Goal: Task Accomplishment & Management: Manage account settings

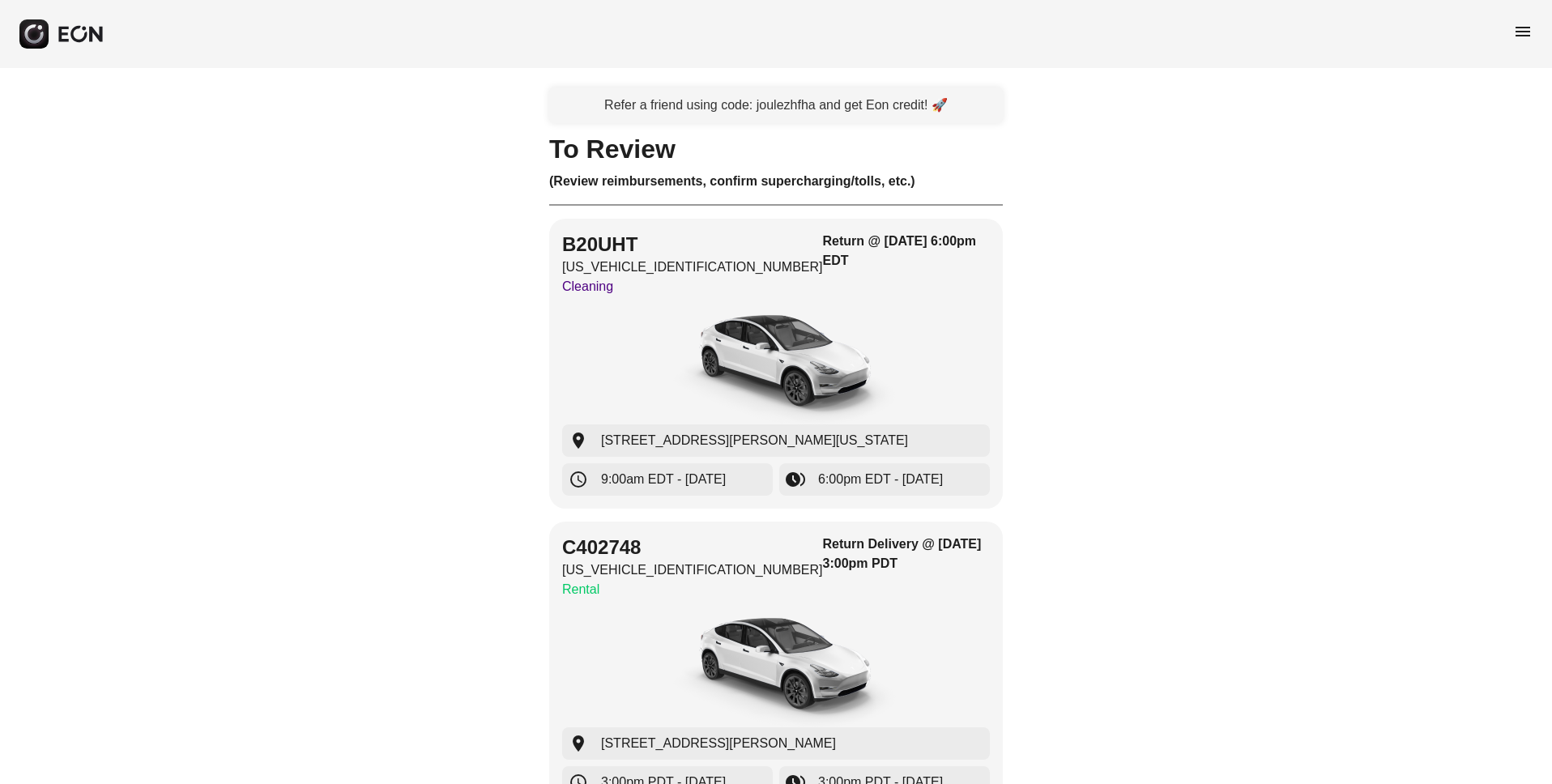
click at [74, 30] on icon "button" at bounding box center [78, 33] width 16 height 16
click at [1527, 26] on span "menu" at bounding box center [1523, 31] width 20 height 20
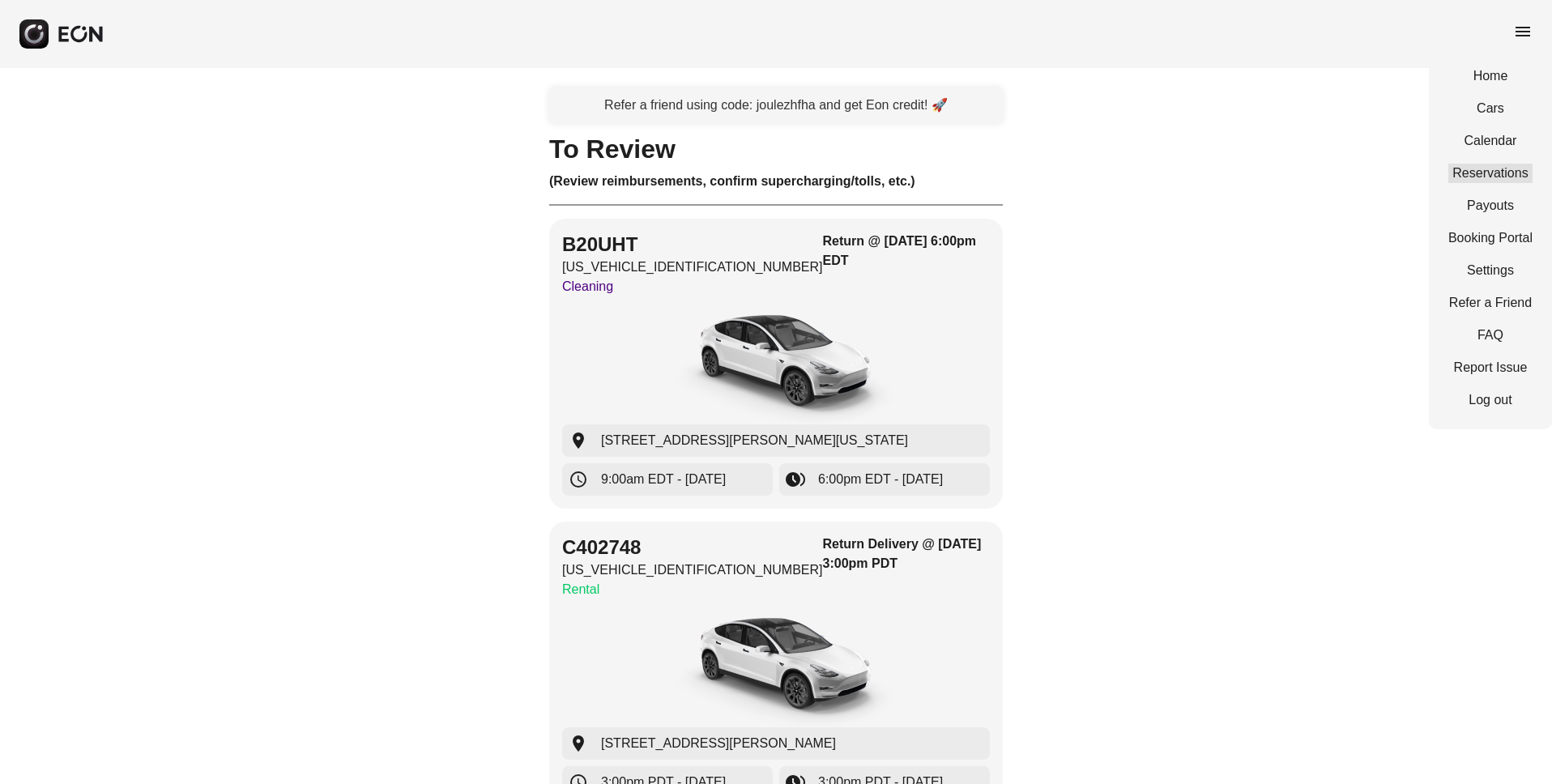
click at [1483, 168] on link "Reservations" at bounding box center [1490, 173] width 84 height 20
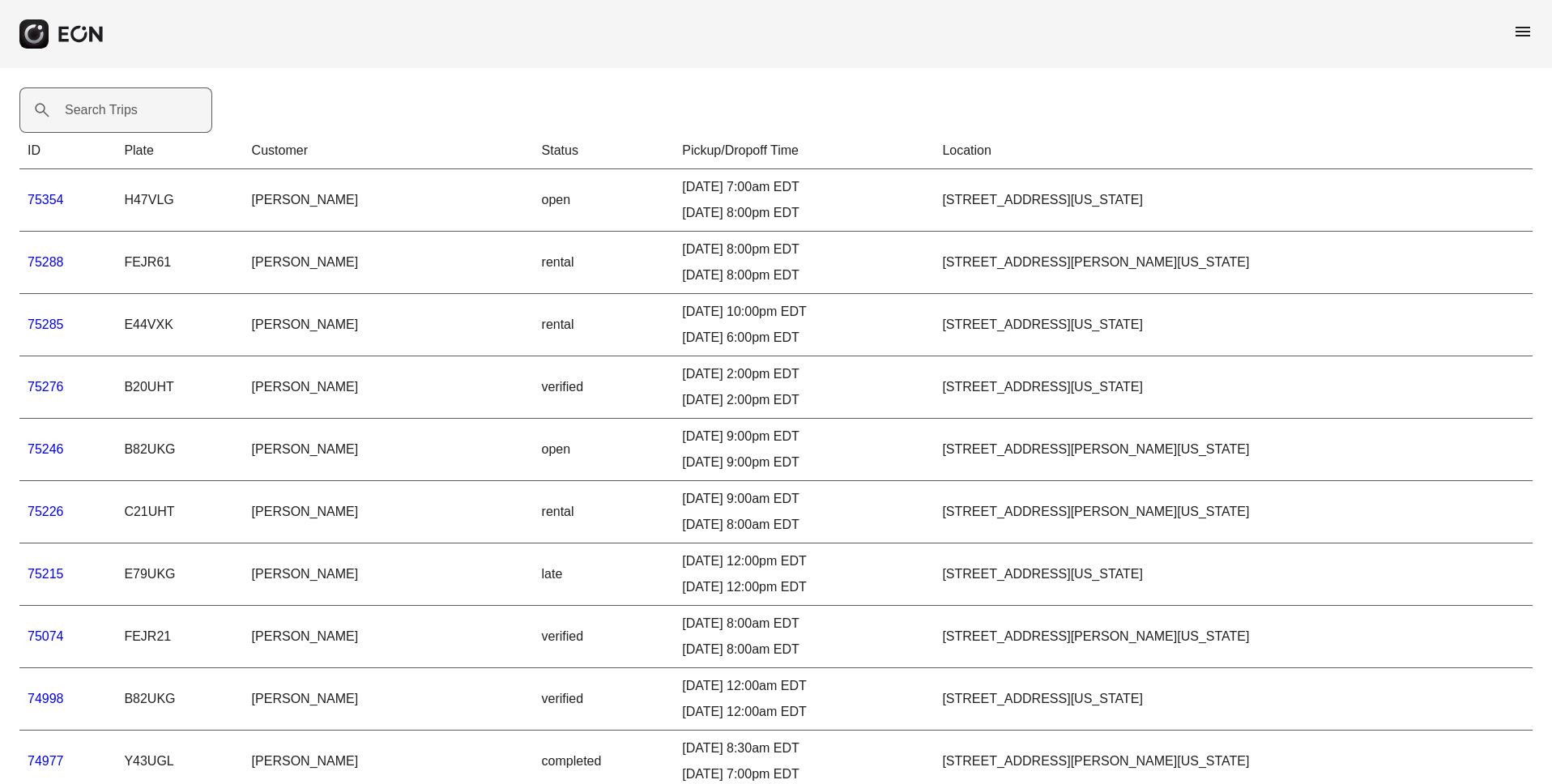
click at [128, 111] on label "Search Trips" at bounding box center [100, 110] width 73 height 20
click at [128, 111] on Trips "Search Trips" at bounding box center [116, 110] width 193 height 45
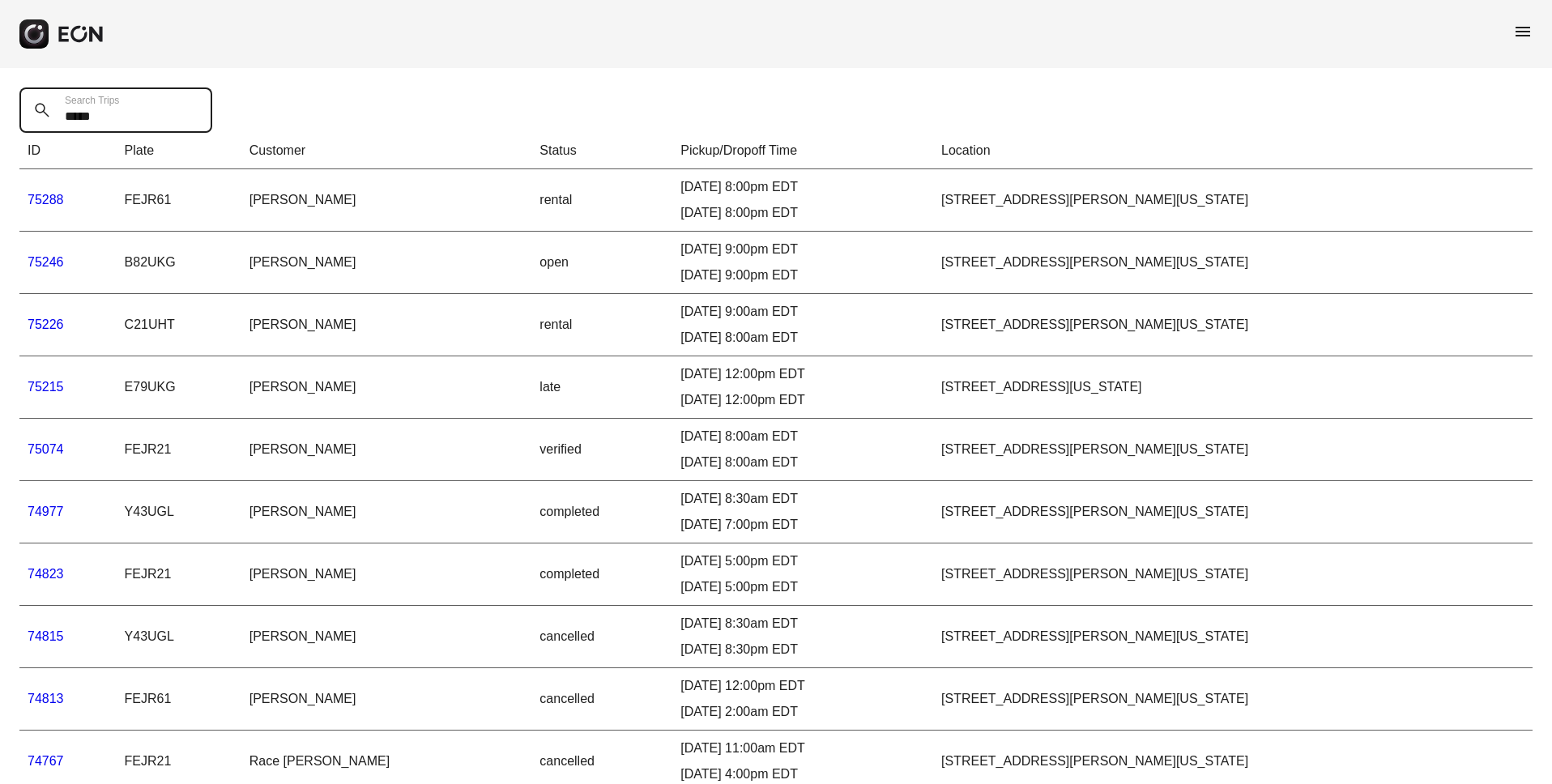
type Trips "*****"
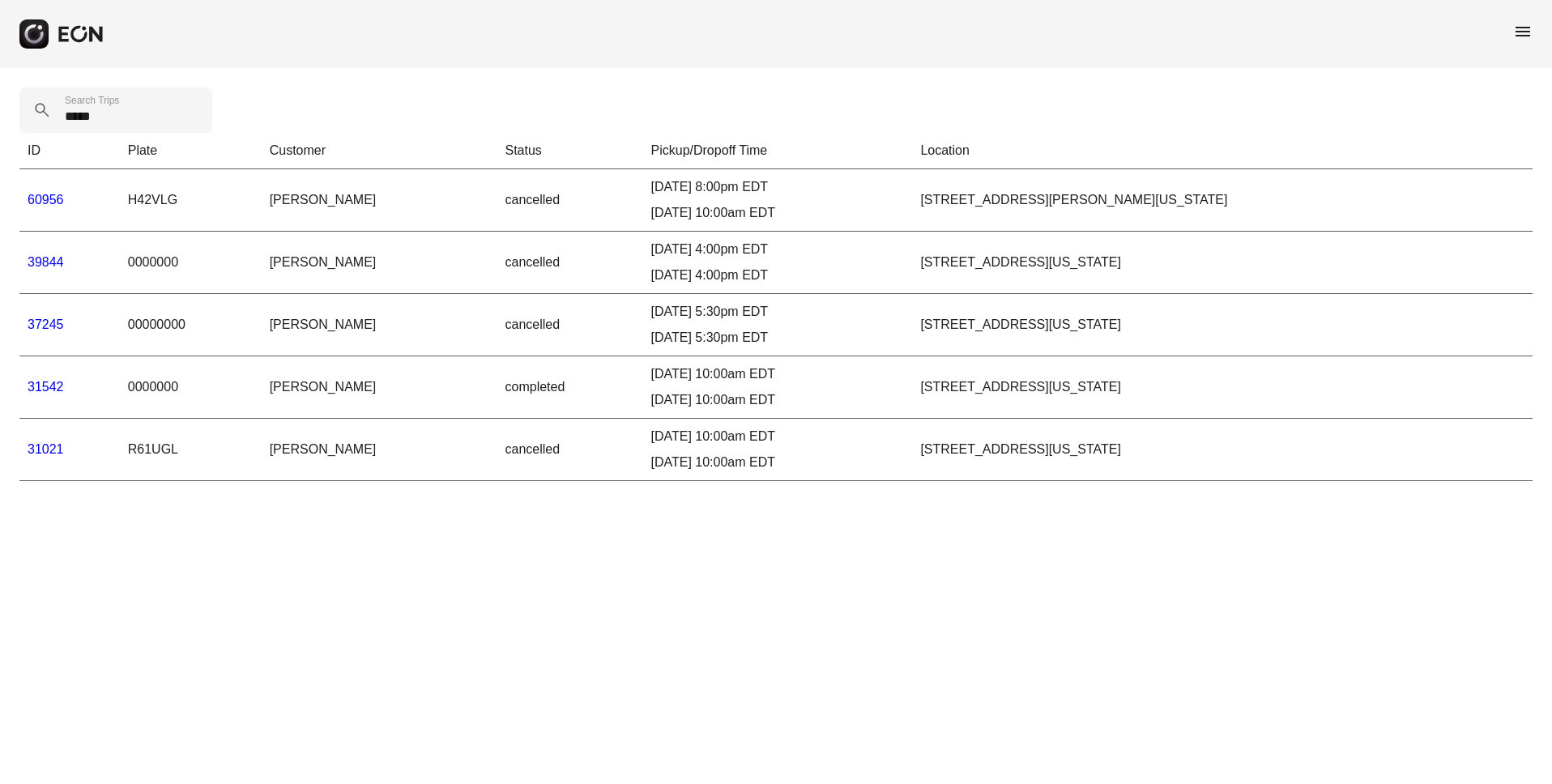
click at [44, 389] on link "31542" at bounding box center [45, 386] width 36 height 14
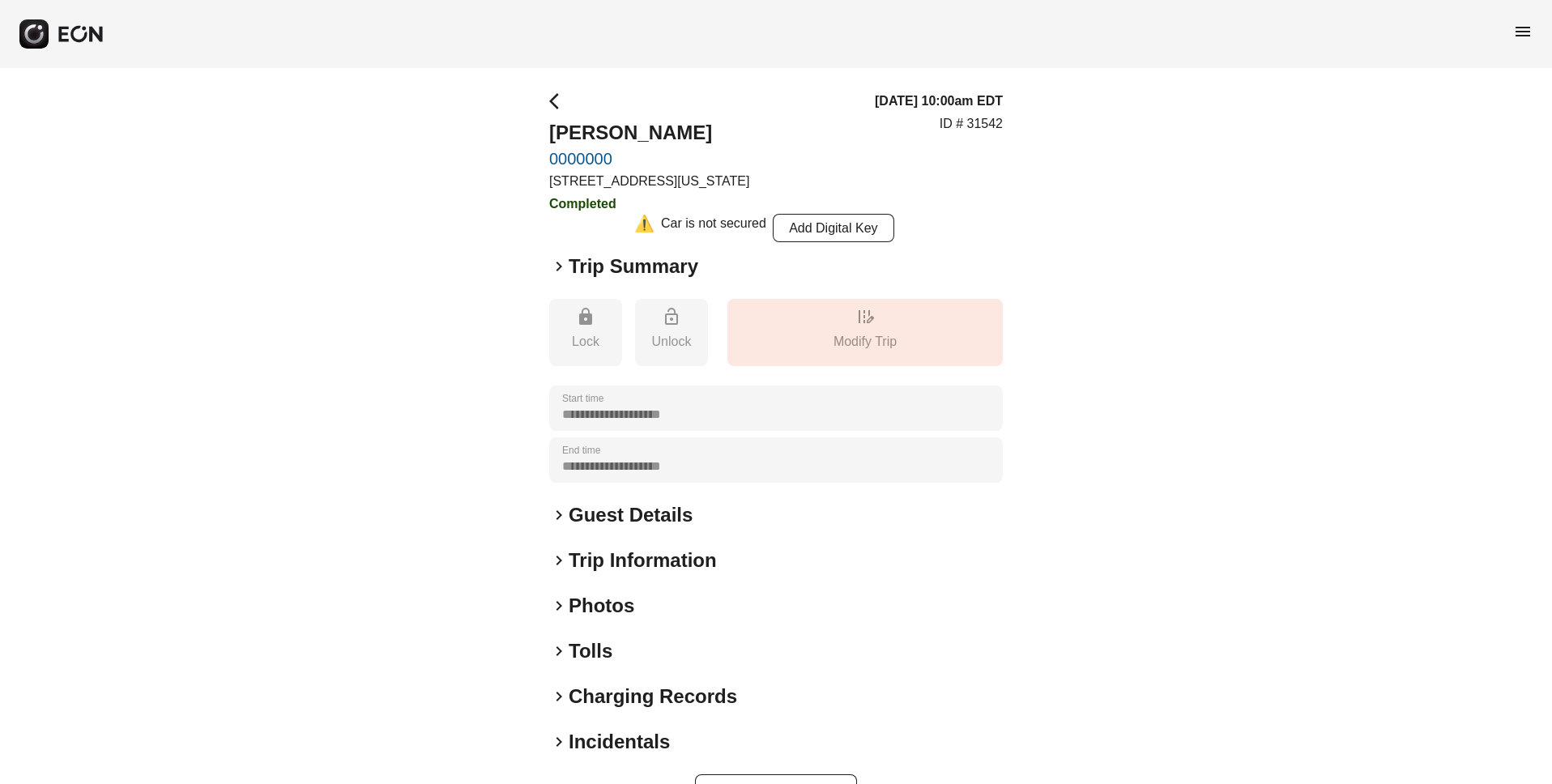
scroll to position [53, 0]
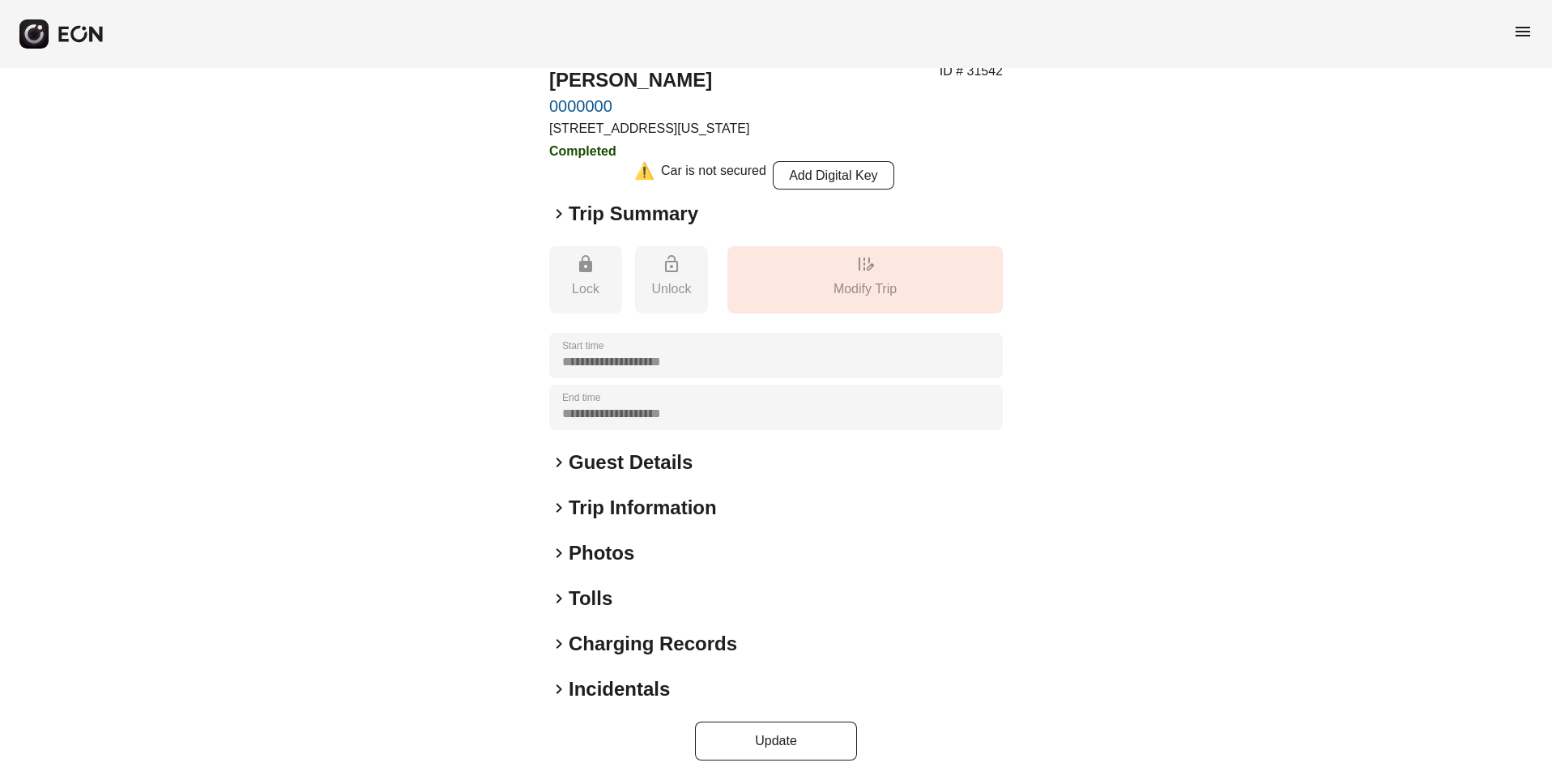
click at [564, 552] on span "keyboard_arrow_right" at bounding box center [559, 553] width 20 height 20
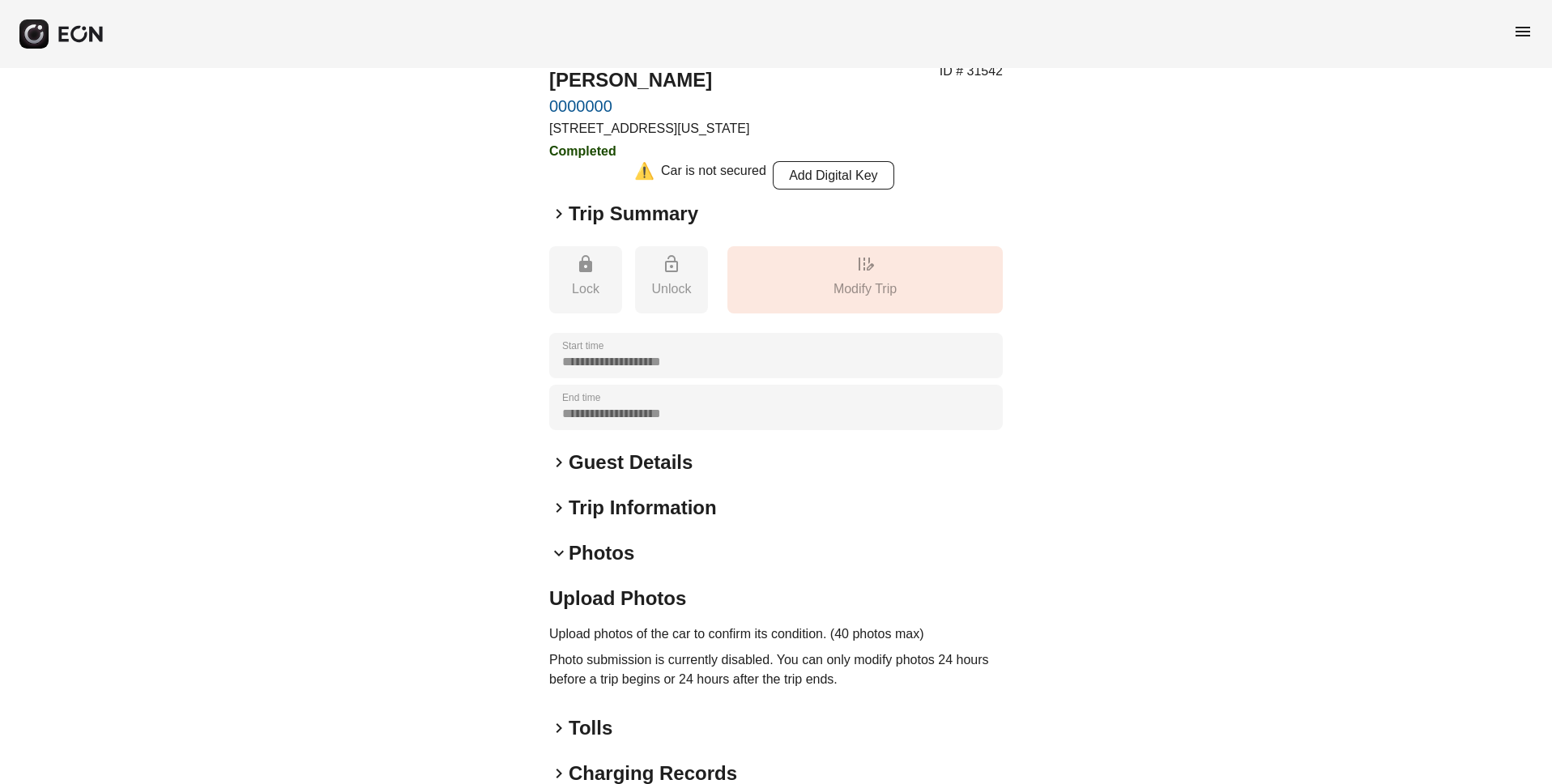
click at [575, 469] on h2 "Guest Details" at bounding box center [631, 462] width 124 height 26
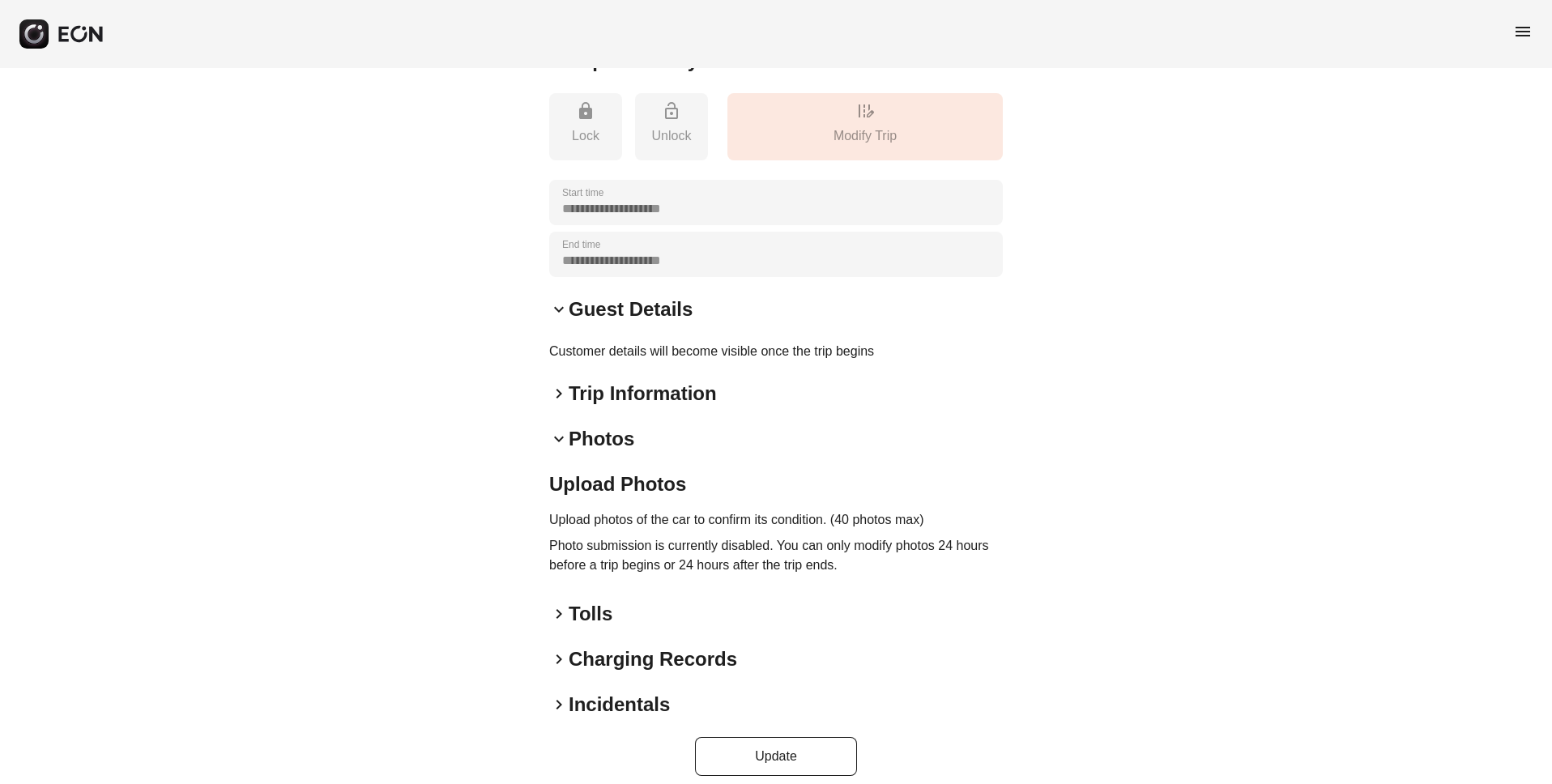
scroll to position [222, 0]
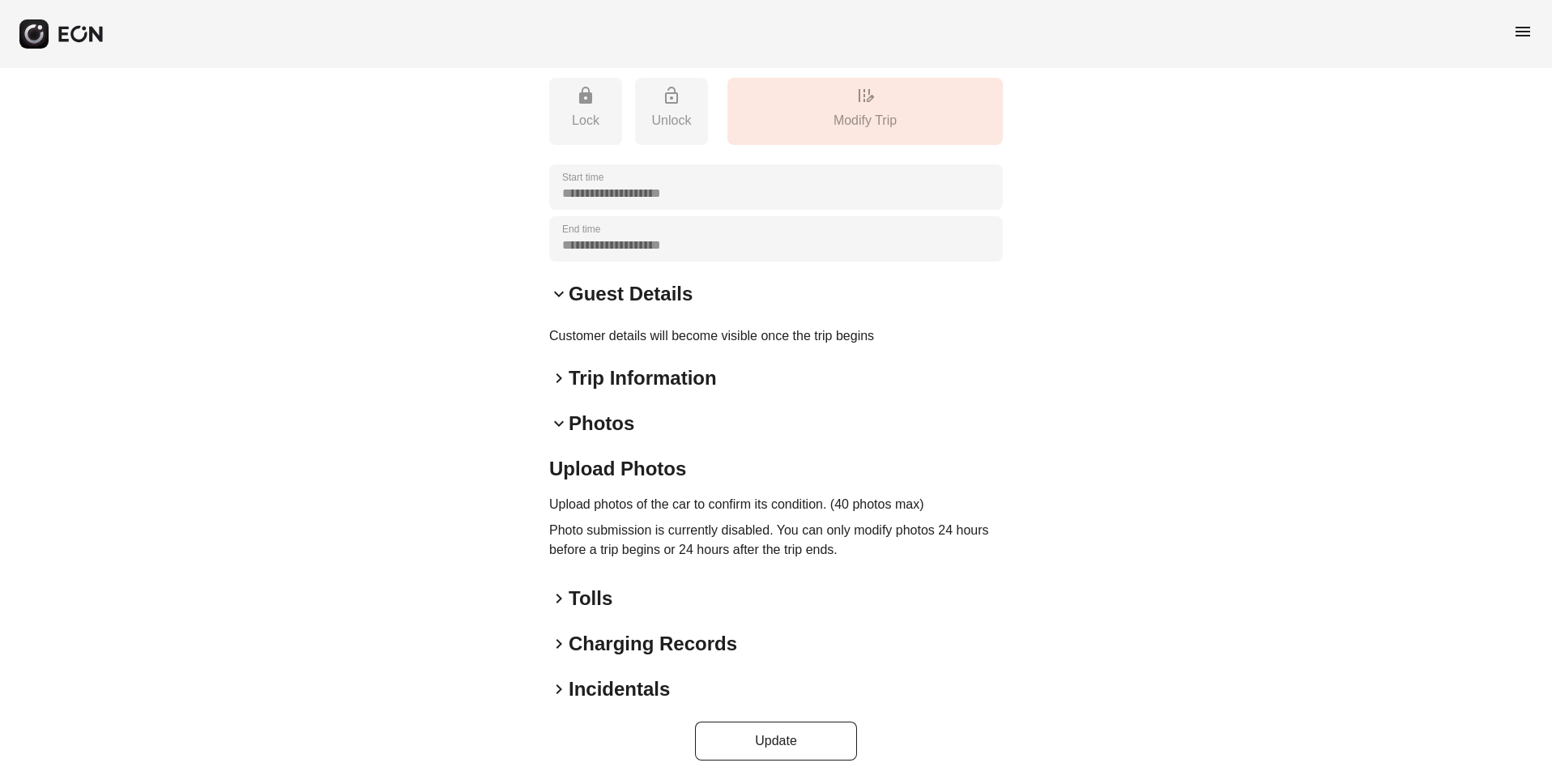
click at [562, 419] on span "keyboard_arrow_down" at bounding box center [559, 423] width 20 height 20
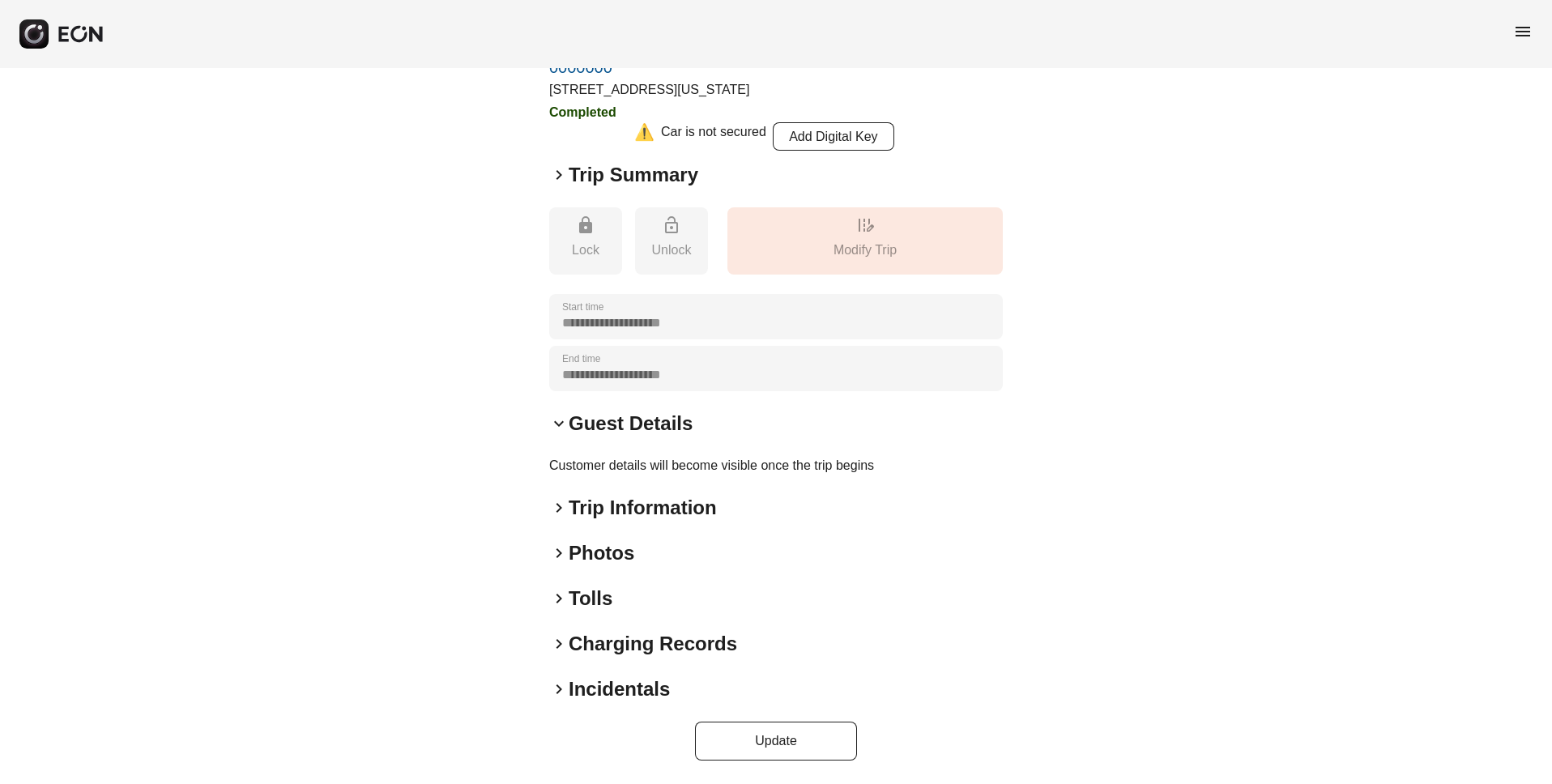
click at [560, 553] on span "keyboard_arrow_right" at bounding box center [559, 553] width 20 height 20
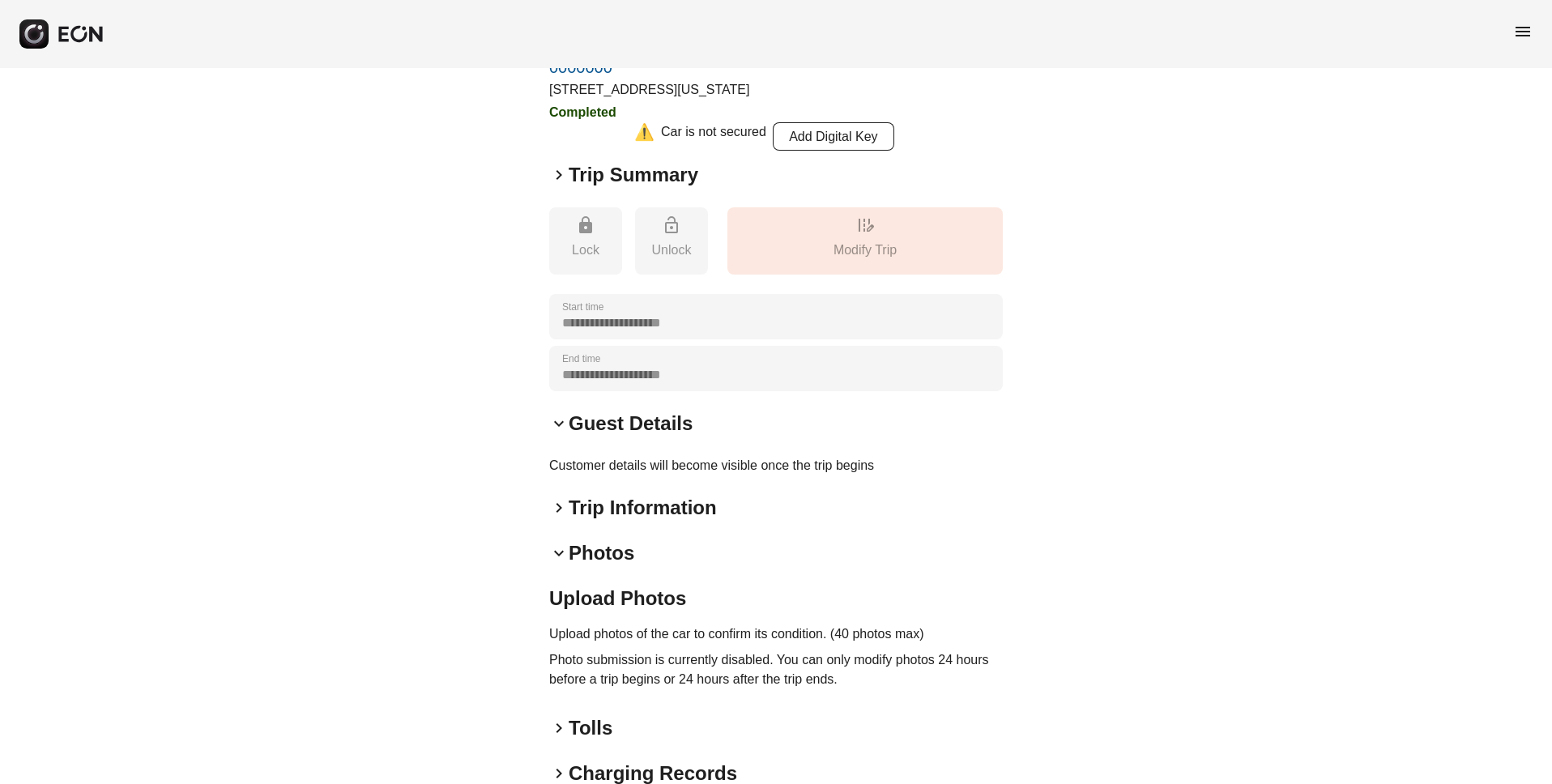
scroll to position [222, 0]
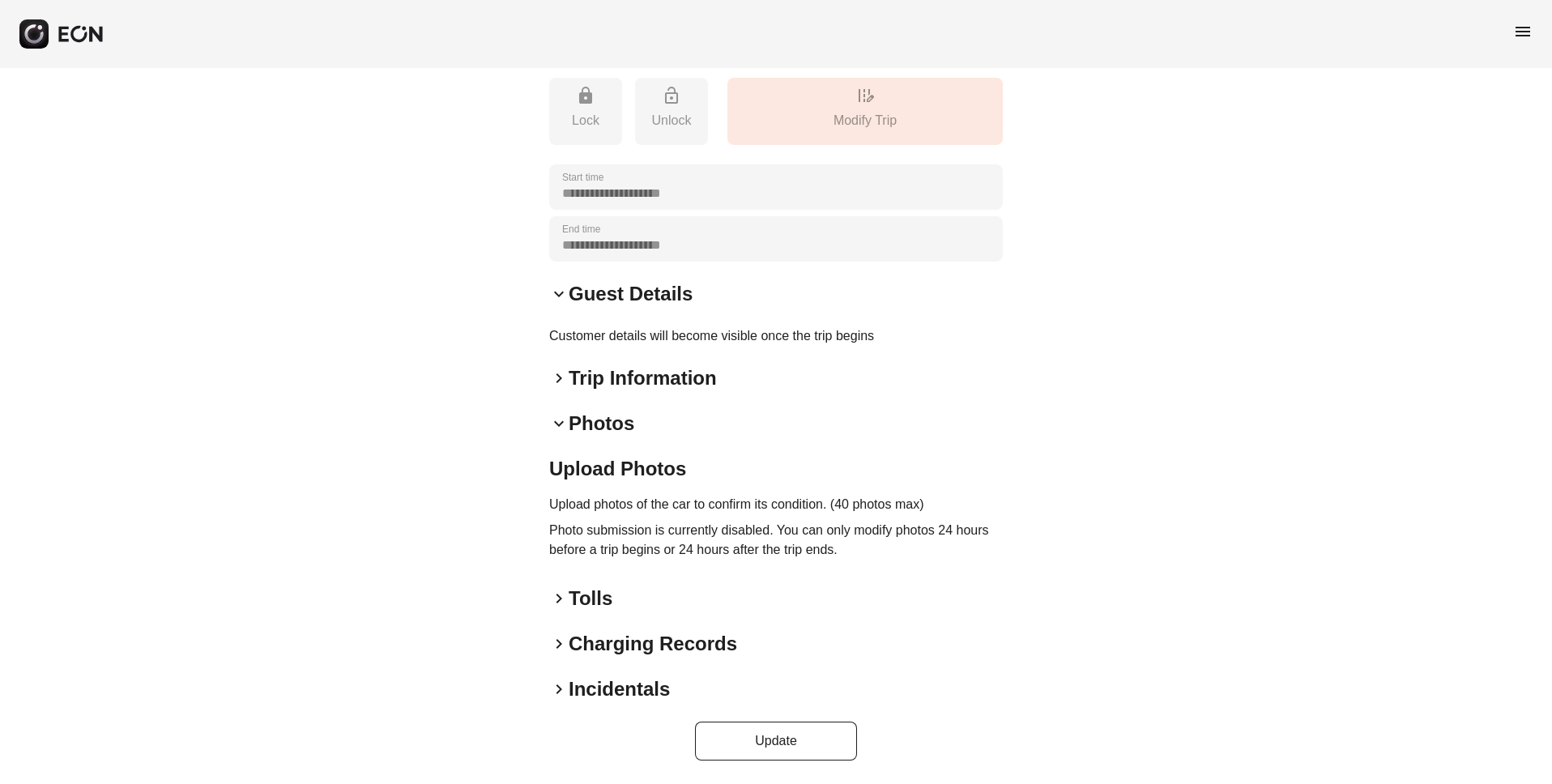
click at [617, 523] on p "Photo submission is currently disabled. You can only modify photos 24 hours bef…" at bounding box center [776, 540] width 454 height 39
click at [559, 646] on span "keyboard_arrow_right" at bounding box center [559, 644] width 20 height 20
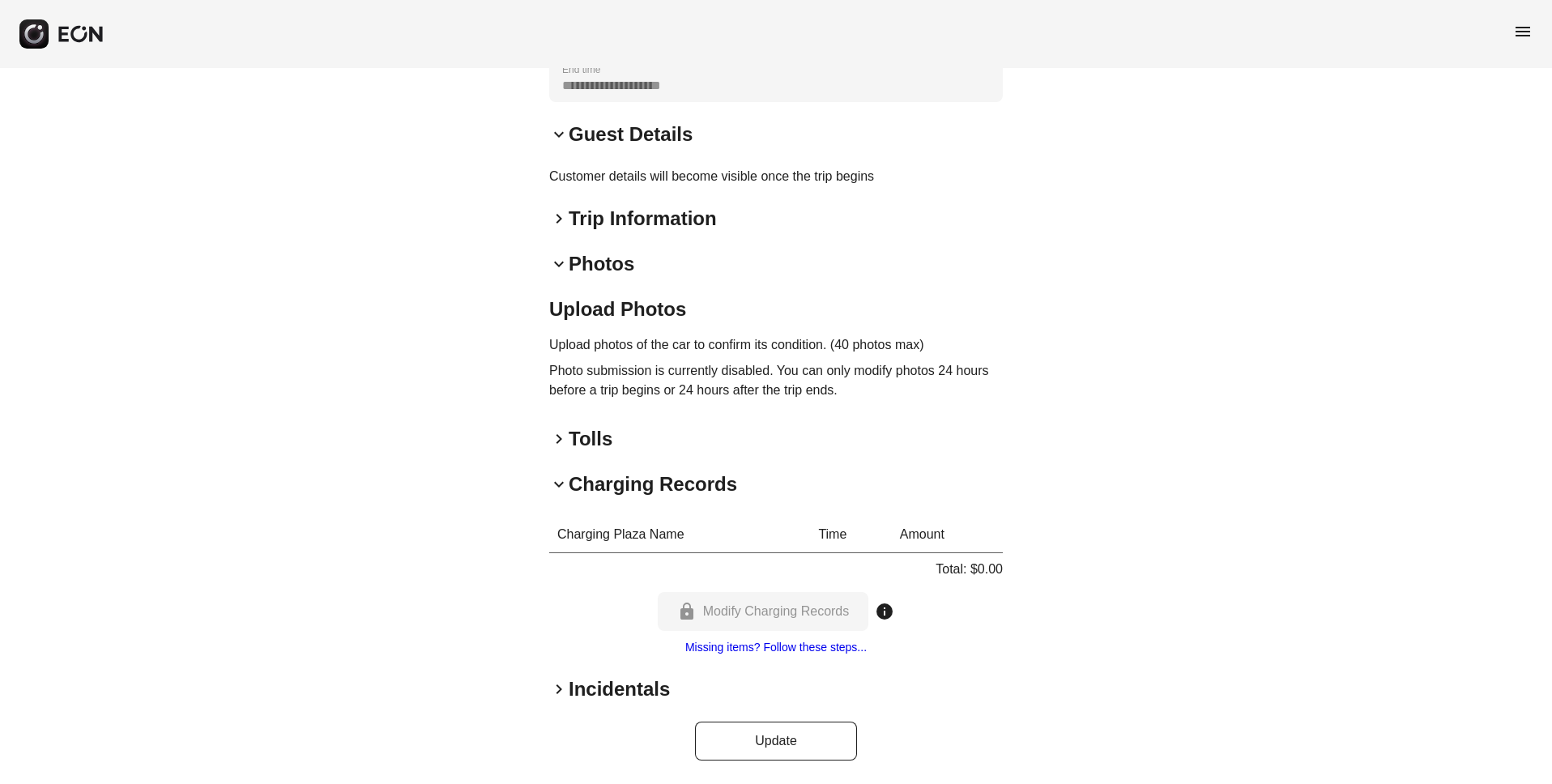
scroll to position [382, 0]
click at [563, 691] on span "keyboard_arrow_right" at bounding box center [559, 689] width 20 height 20
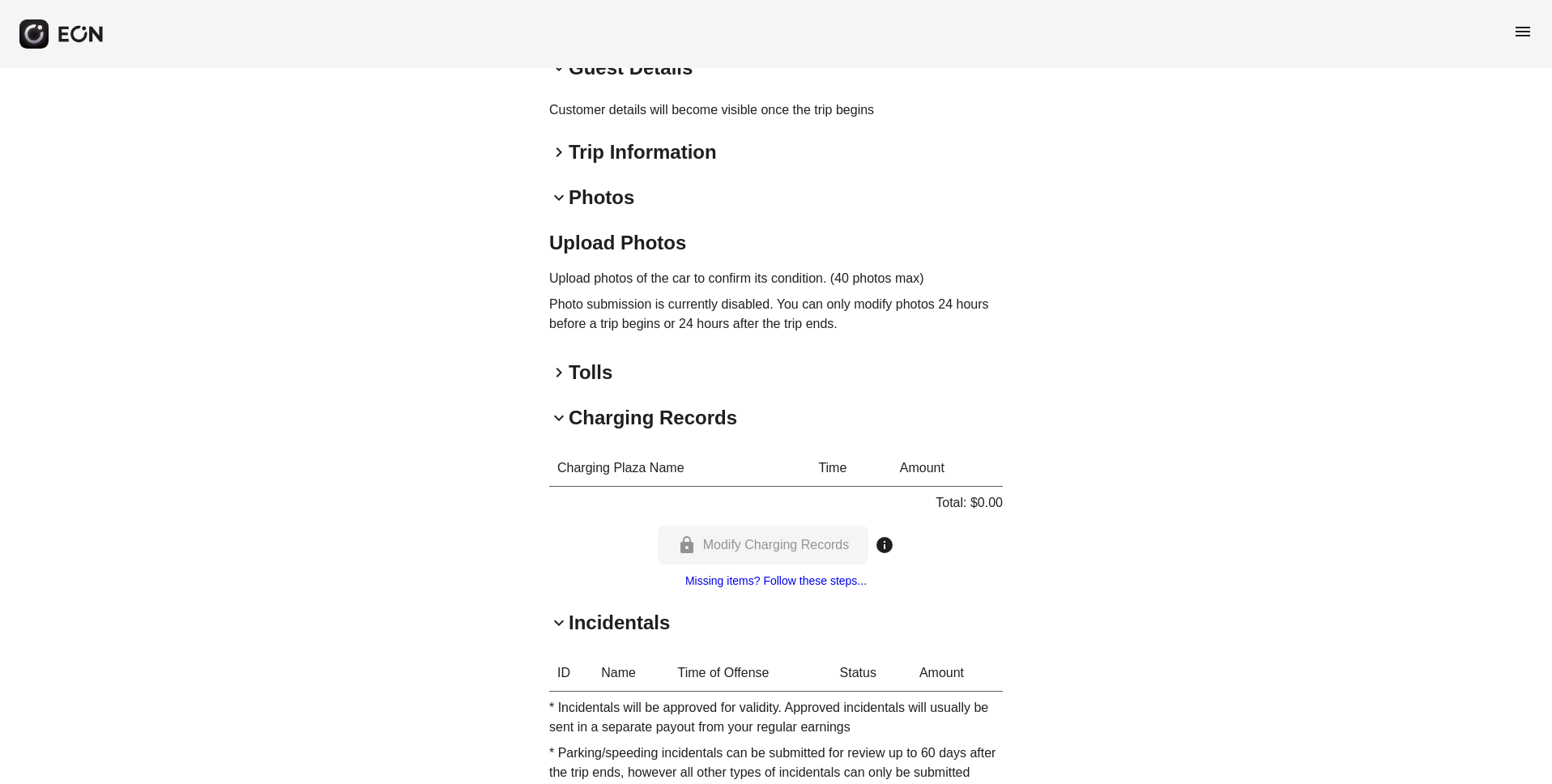
scroll to position [554, 0]
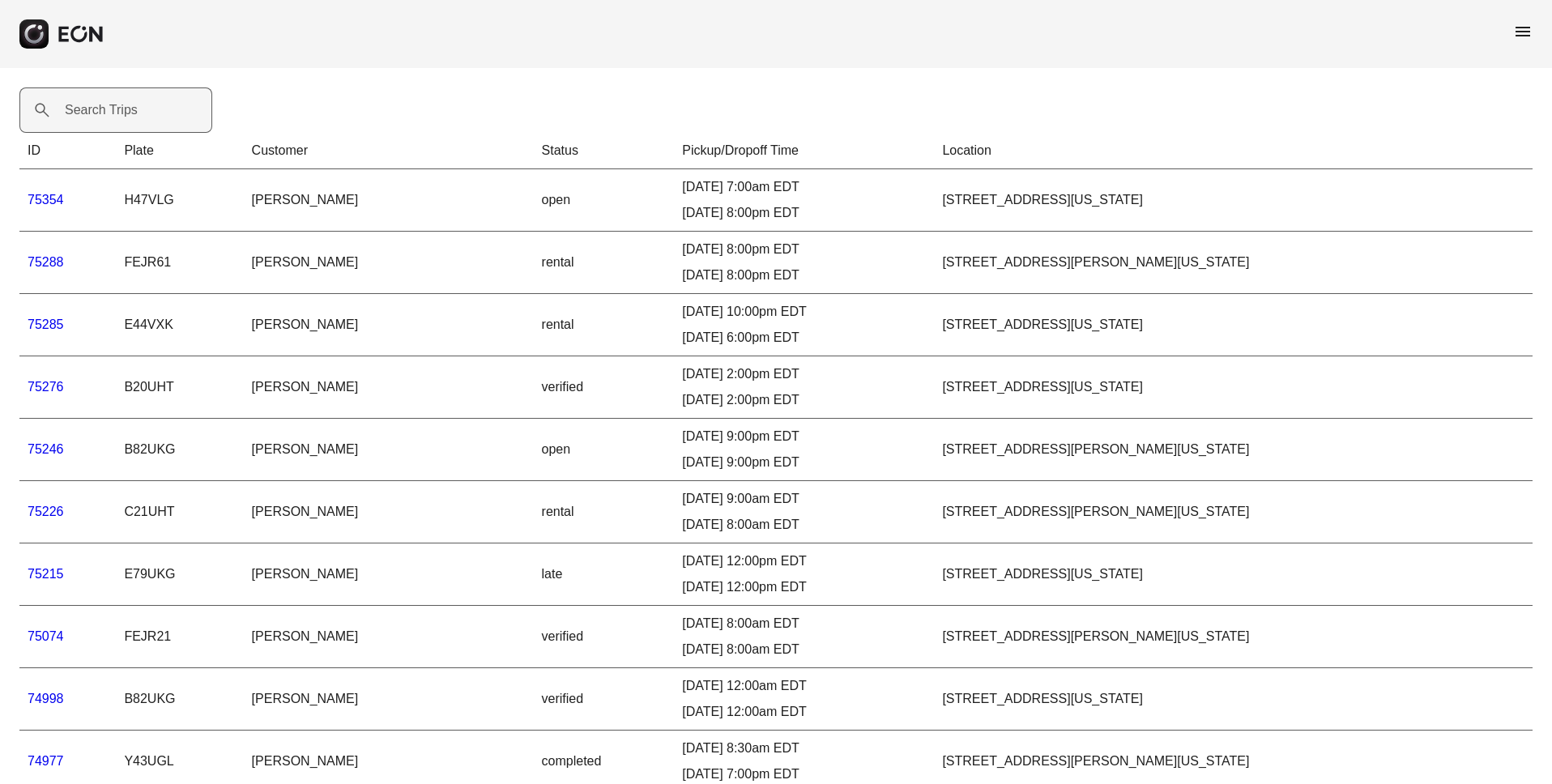
click at [83, 117] on label "Search Trips" at bounding box center [100, 110] width 73 height 20
click at [83, 117] on Trips "Search Trips" at bounding box center [116, 110] width 193 height 45
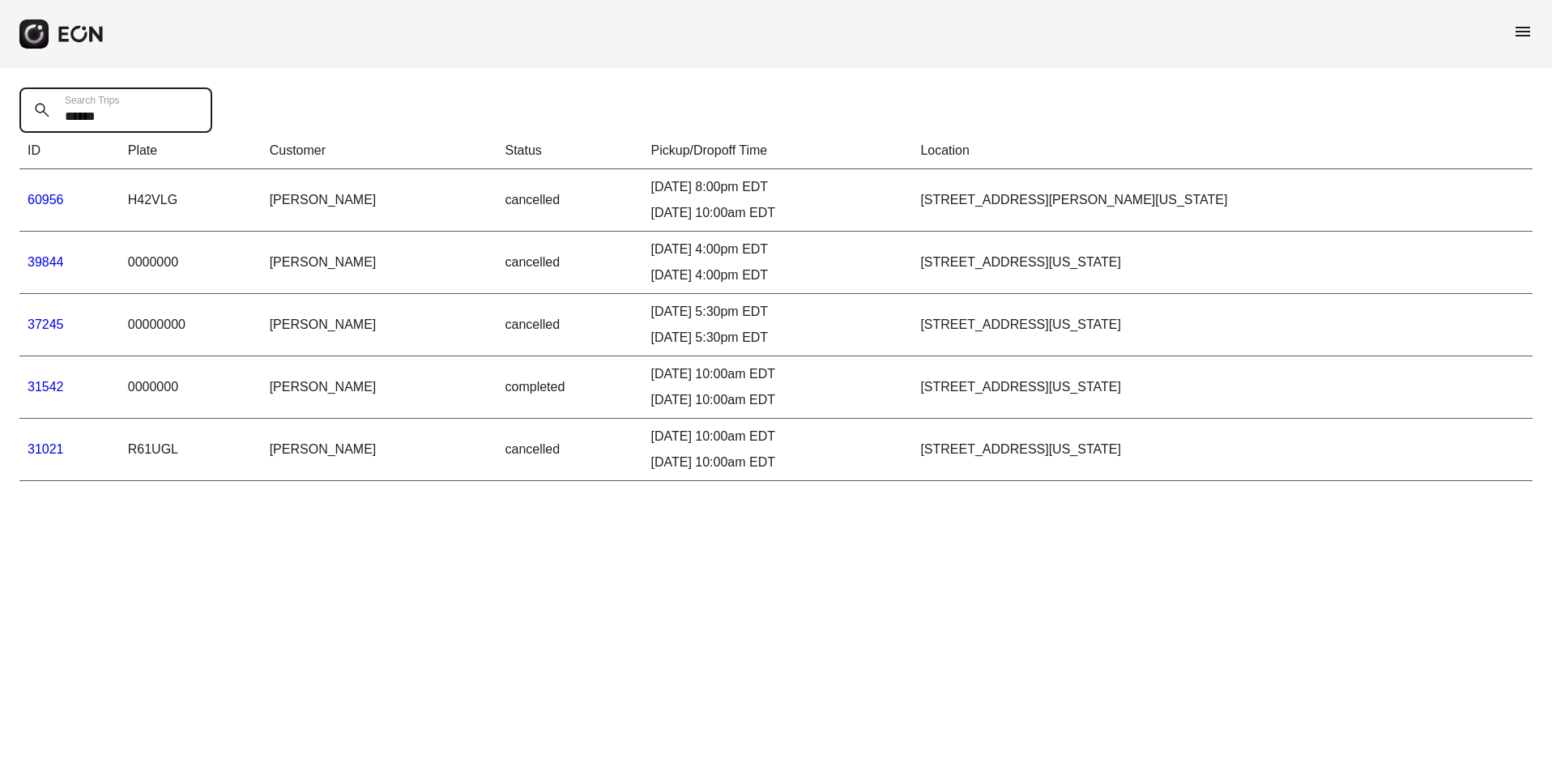
type Trips "*****"
click at [40, 388] on link "31542" at bounding box center [45, 386] width 36 height 14
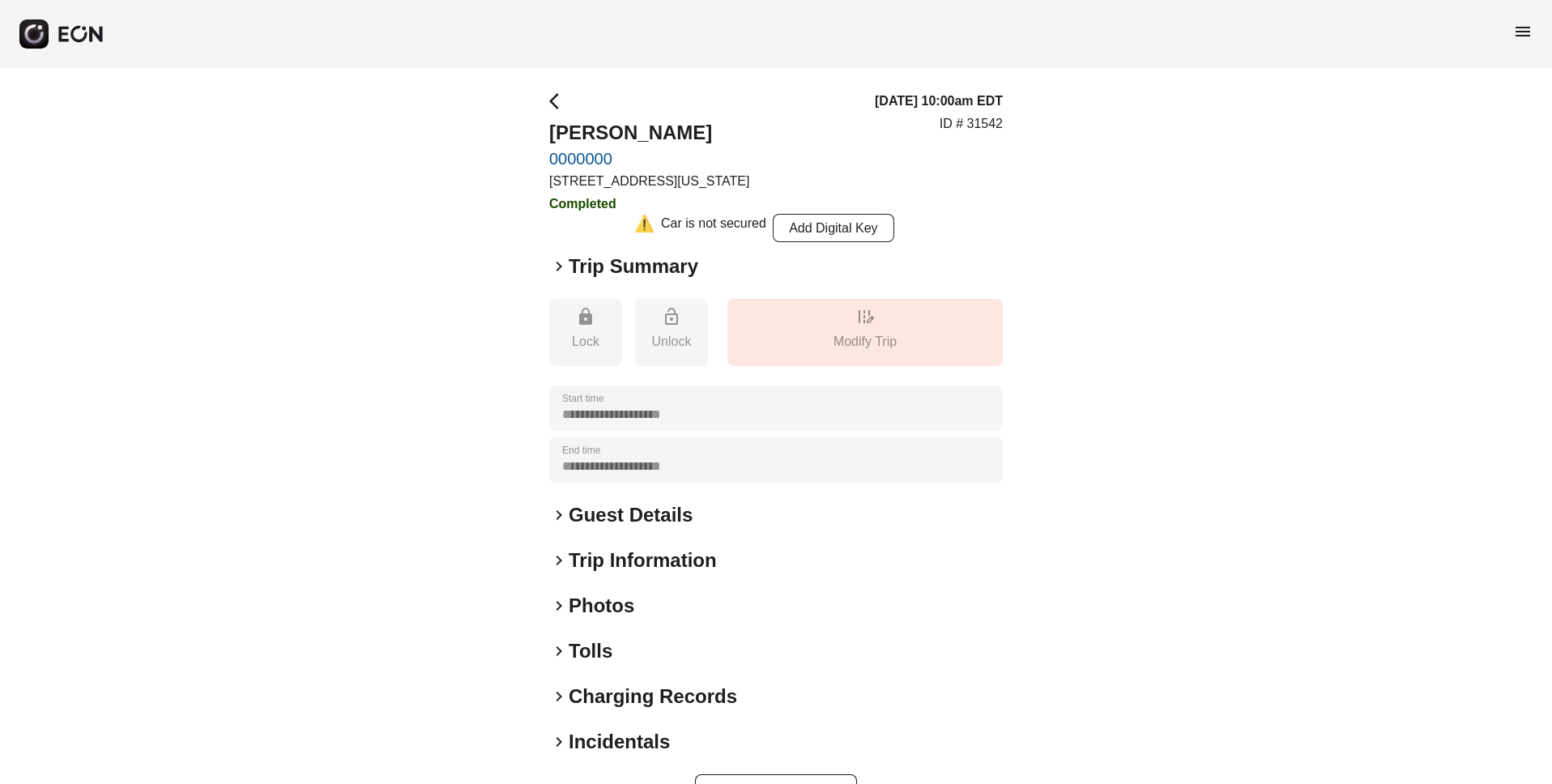
click at [561, 261] on span "keyboard_arrow_right" at bounding box center [559, 266] width 20 height 20
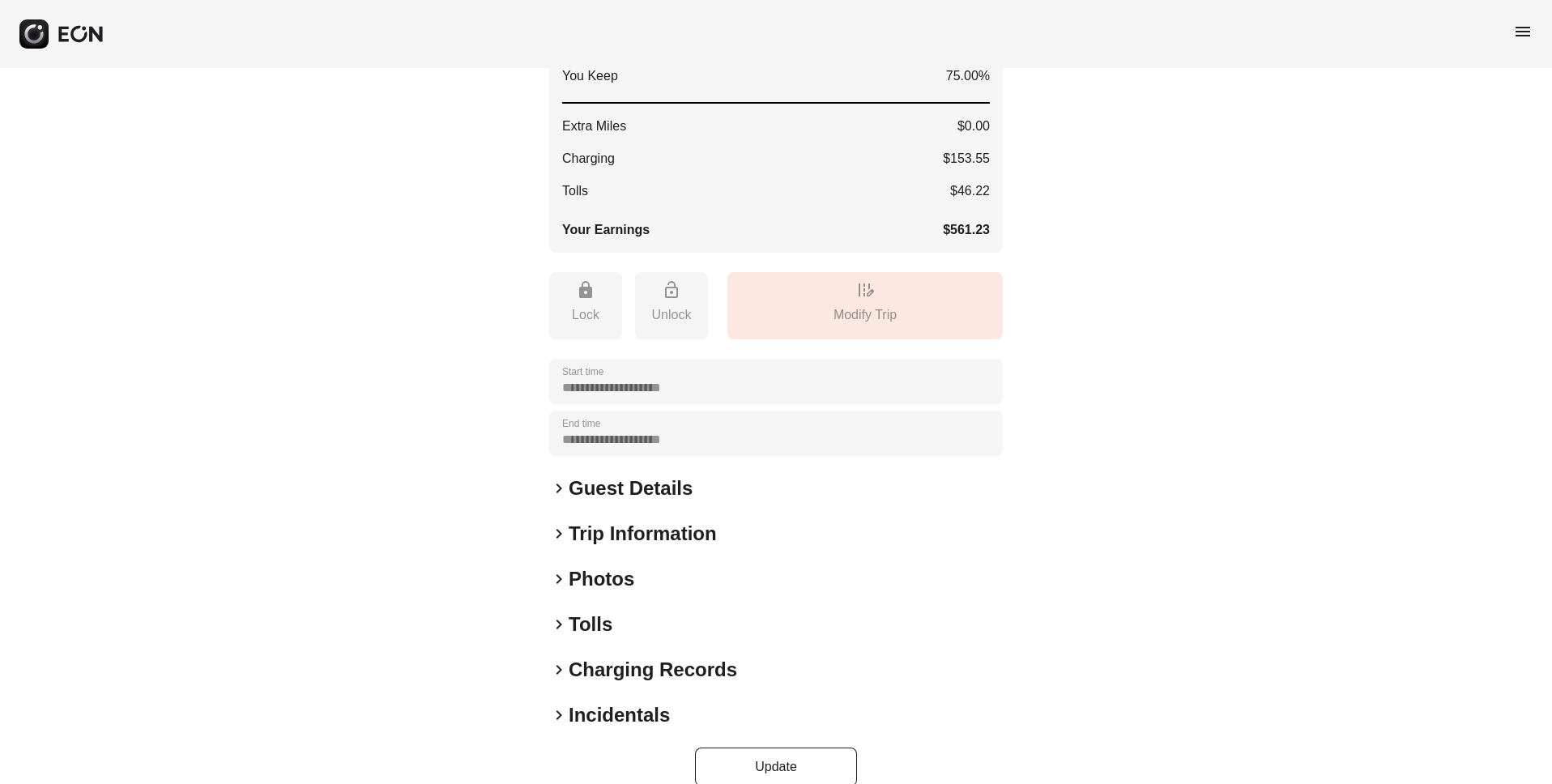
scroll to position [440, 0]
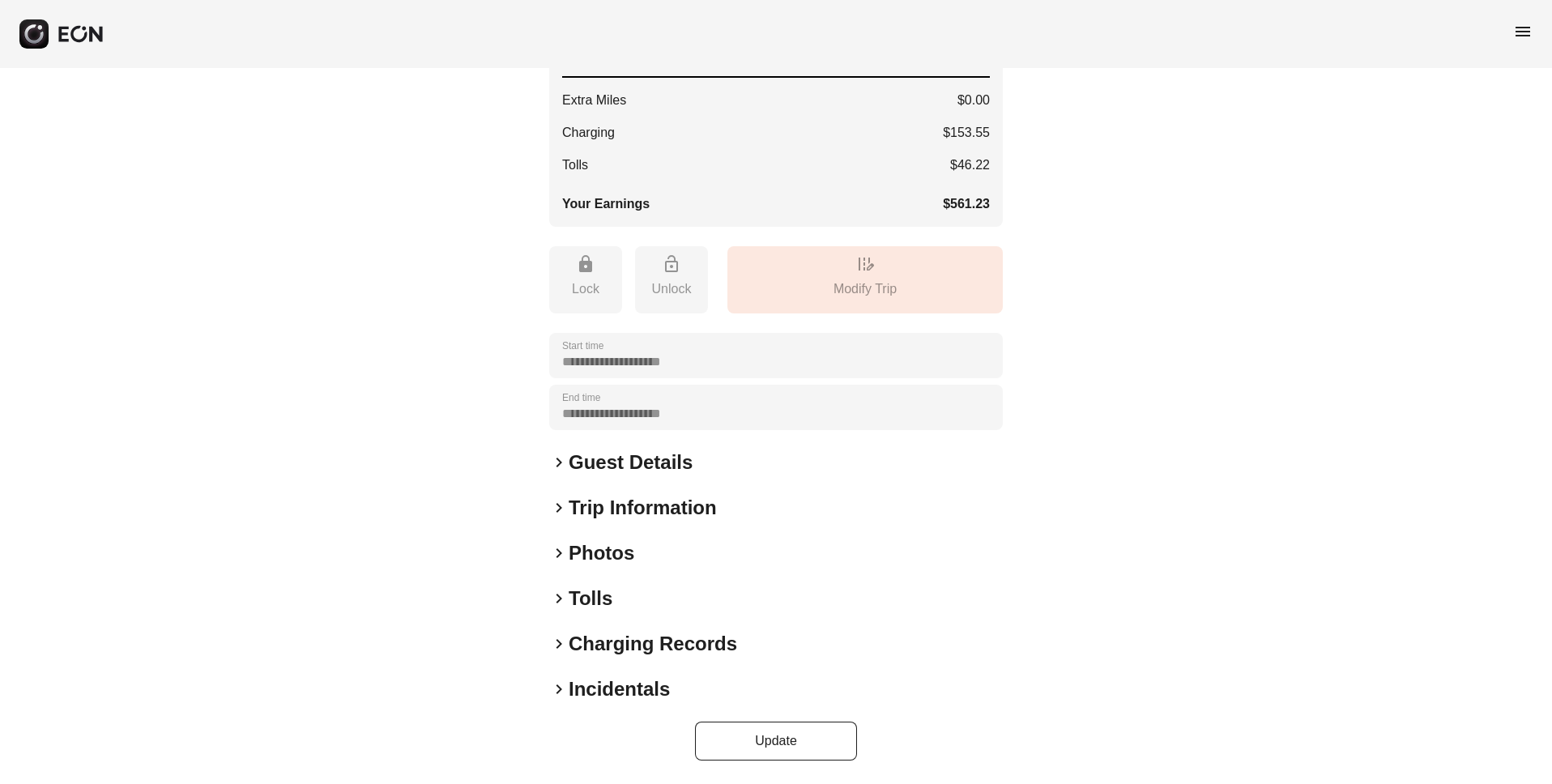
click at [559, 454] on span "keyboard_arrow_right" at bounding box center [559, 462] width 20 height 20
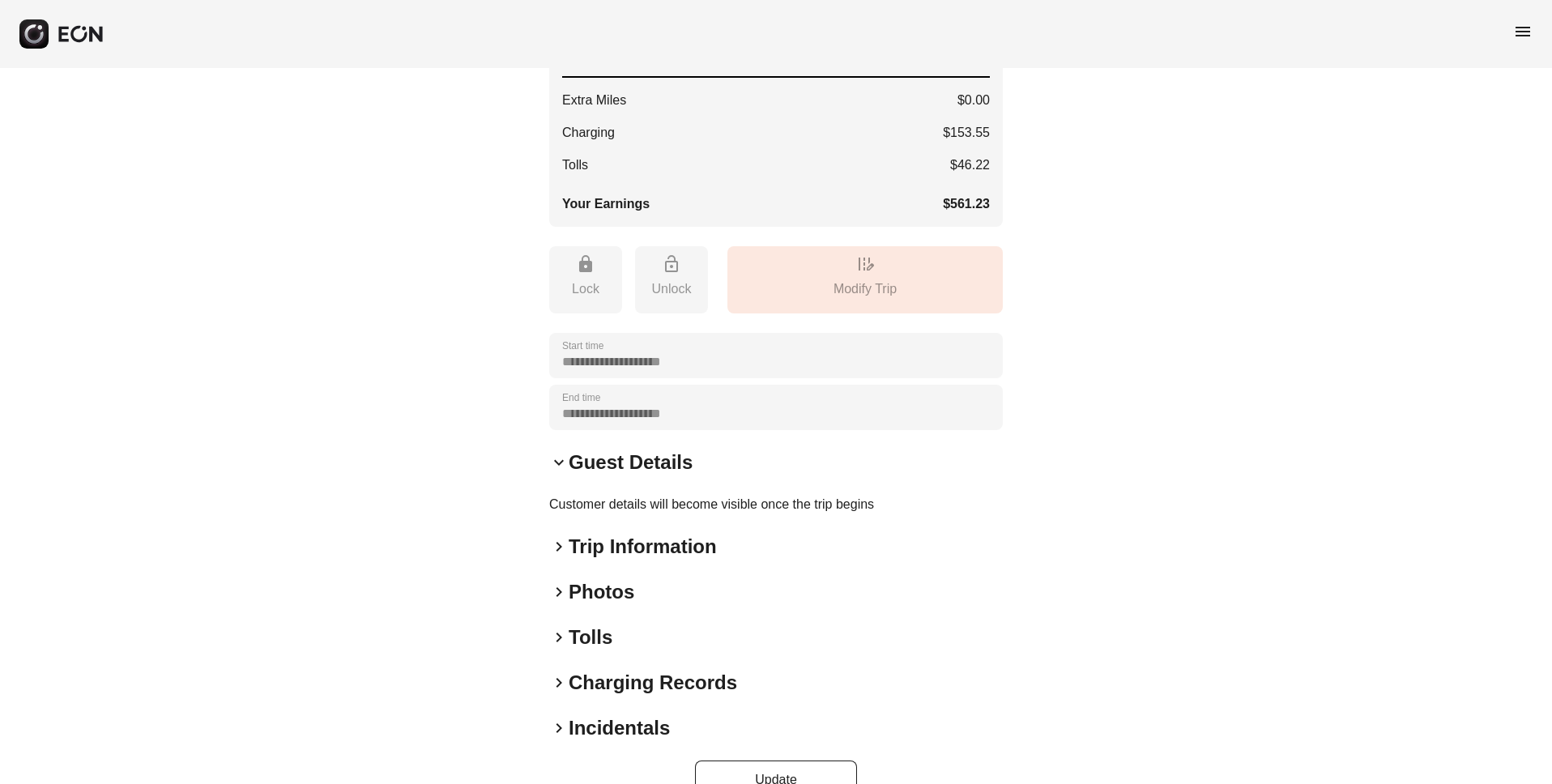
click at [561, 546] on span "keyboard_arrow_right" at bounding box center [559, 546] width 20 height 20
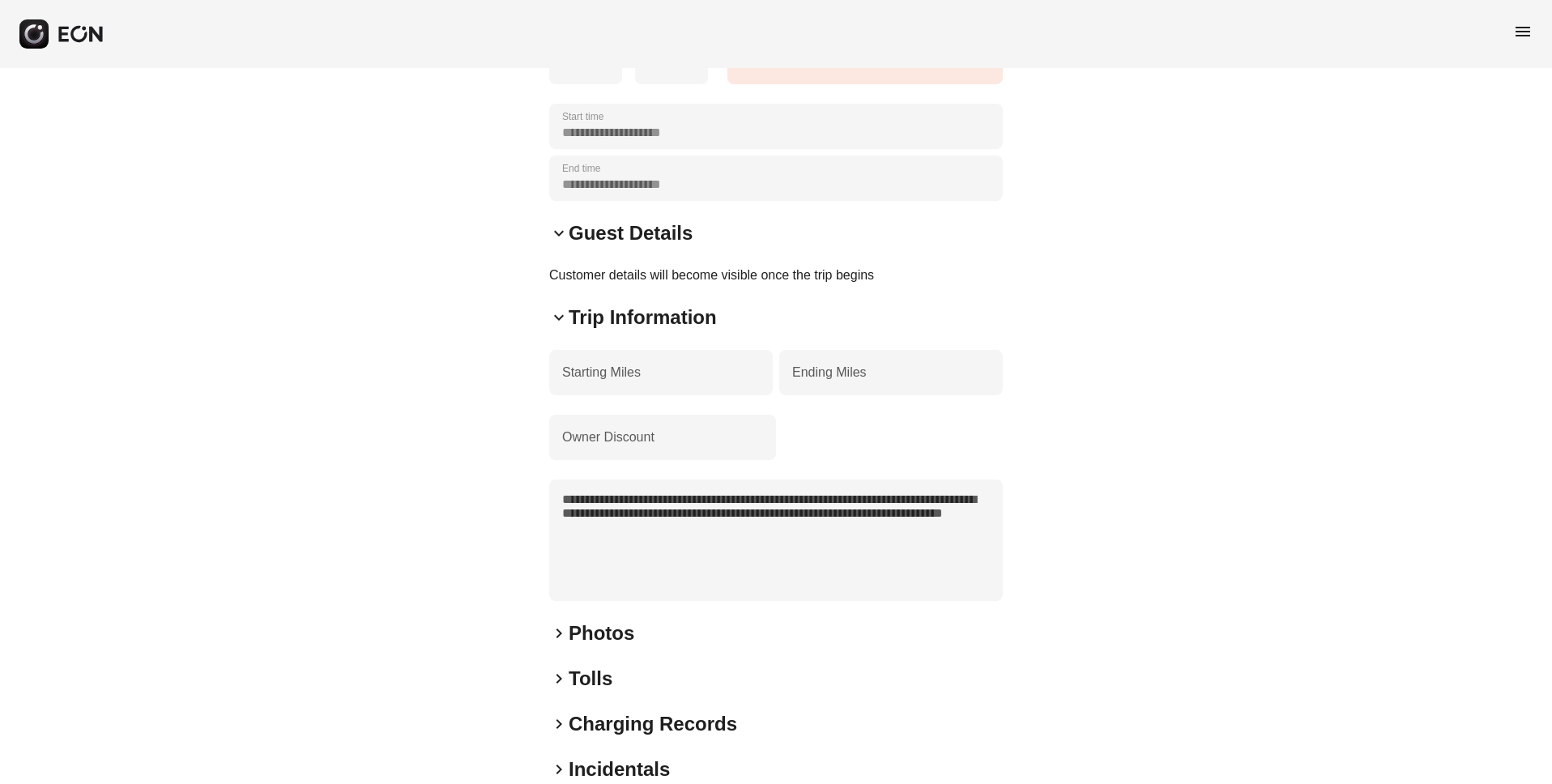
scroll to position [749, 0]
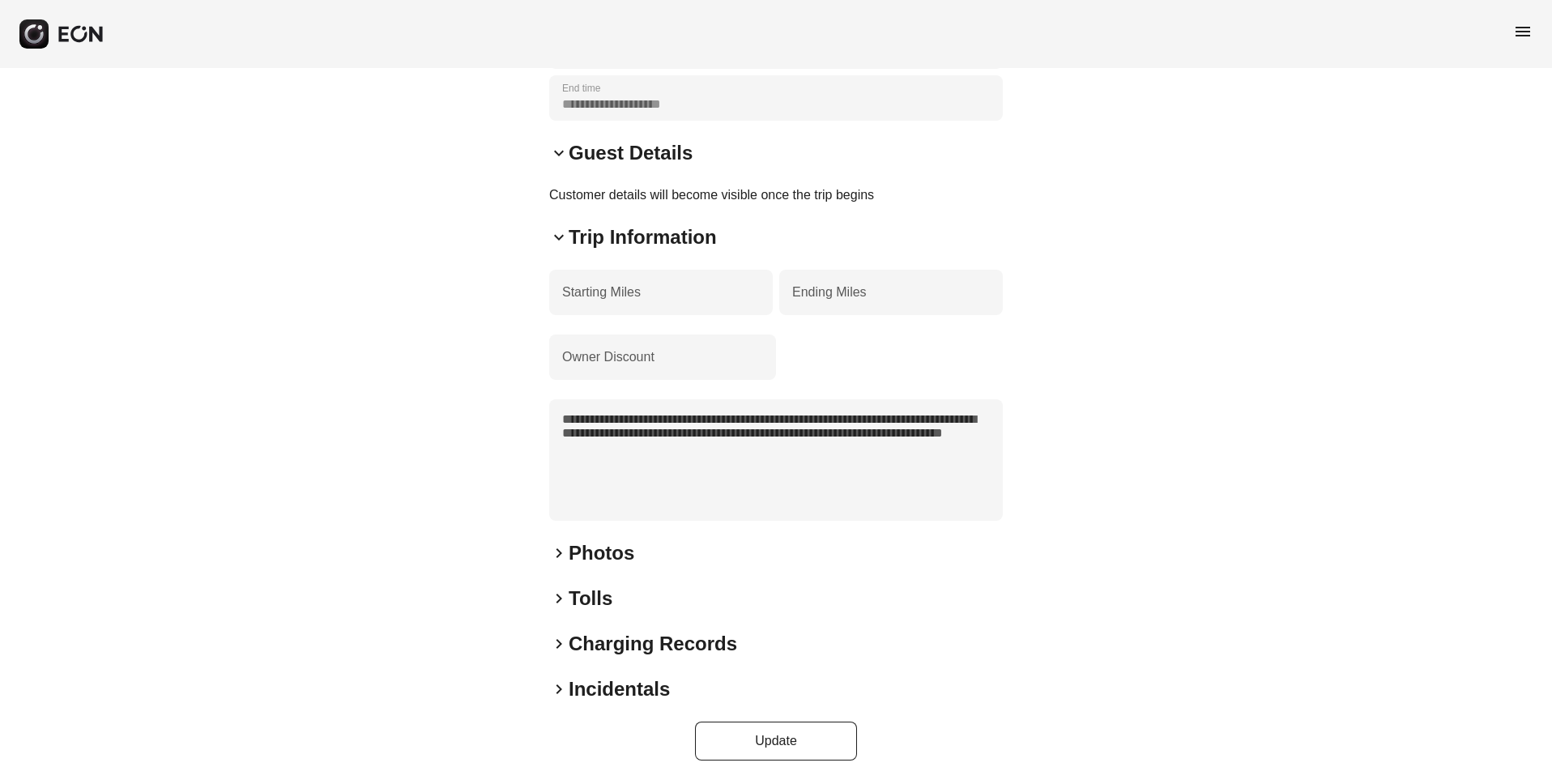
click at [560, 555] on span "keyboard_arrow_right" at bounding box center [559, 553] width 20 height 20
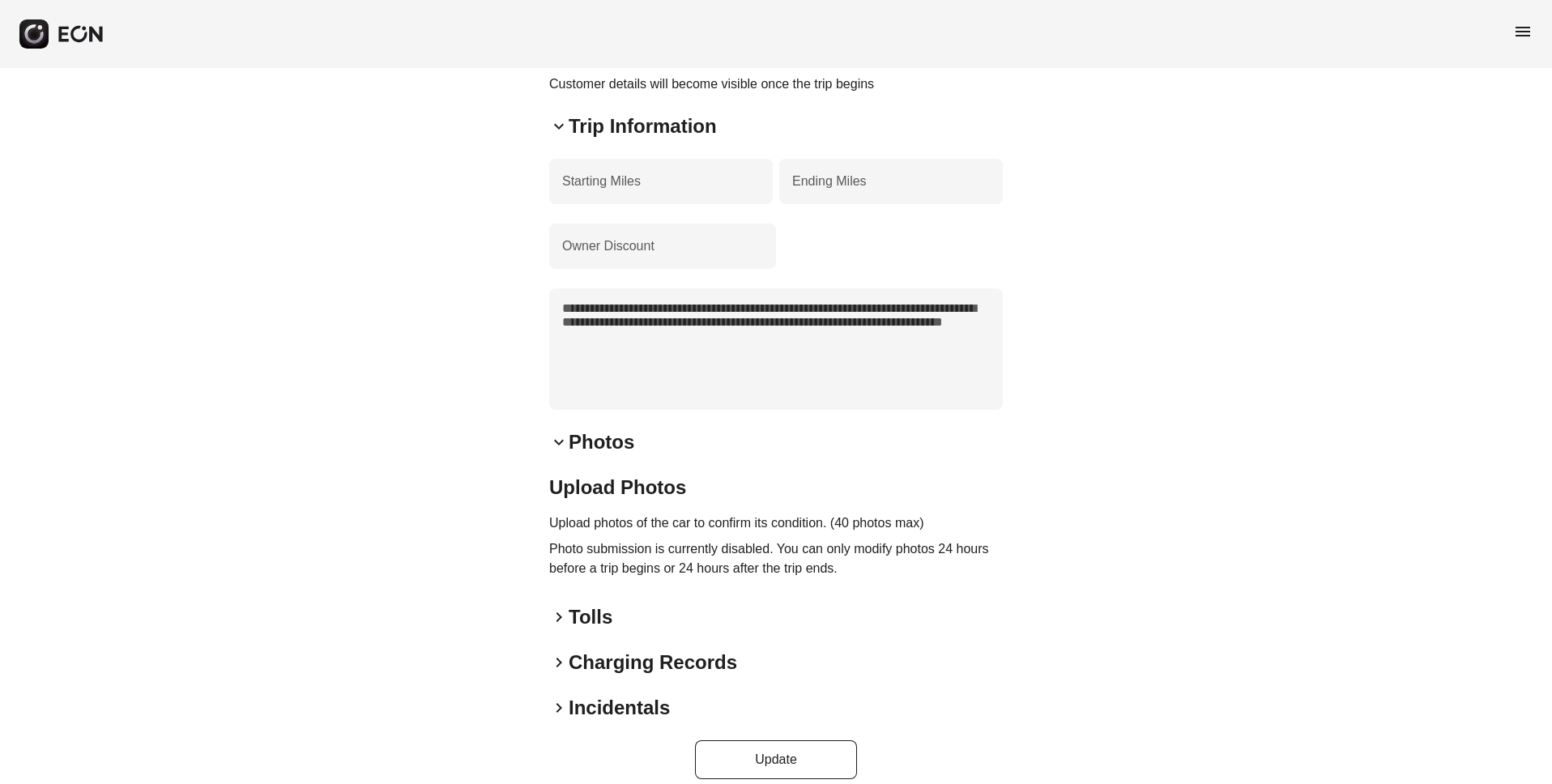
scroll to position [879, 0]
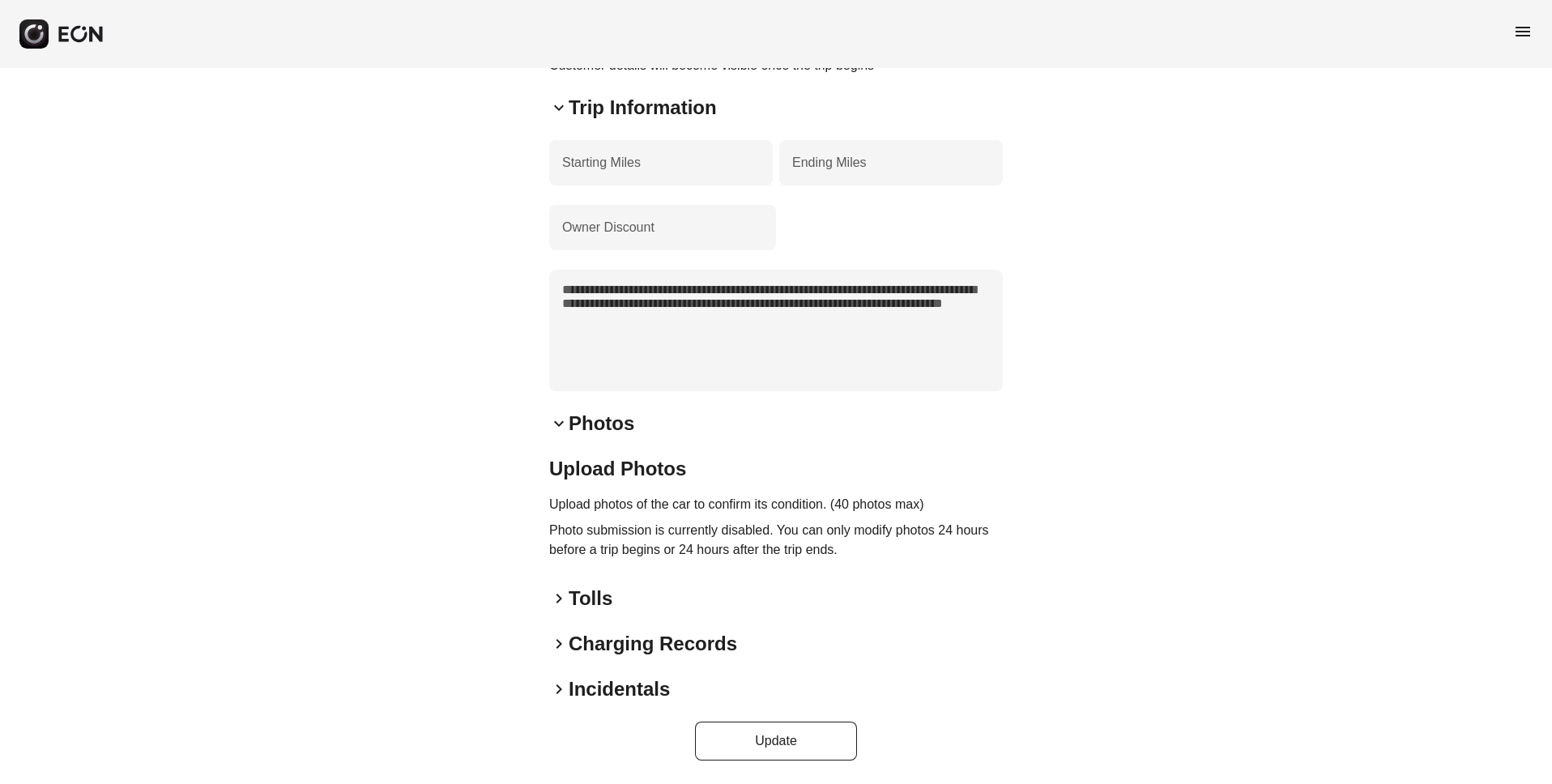
click at [598, 534] on p "Photo submission is currently disabled. You can only modify photos 24 hours bef…" at bounding box center [776, 540] width 454 height 39
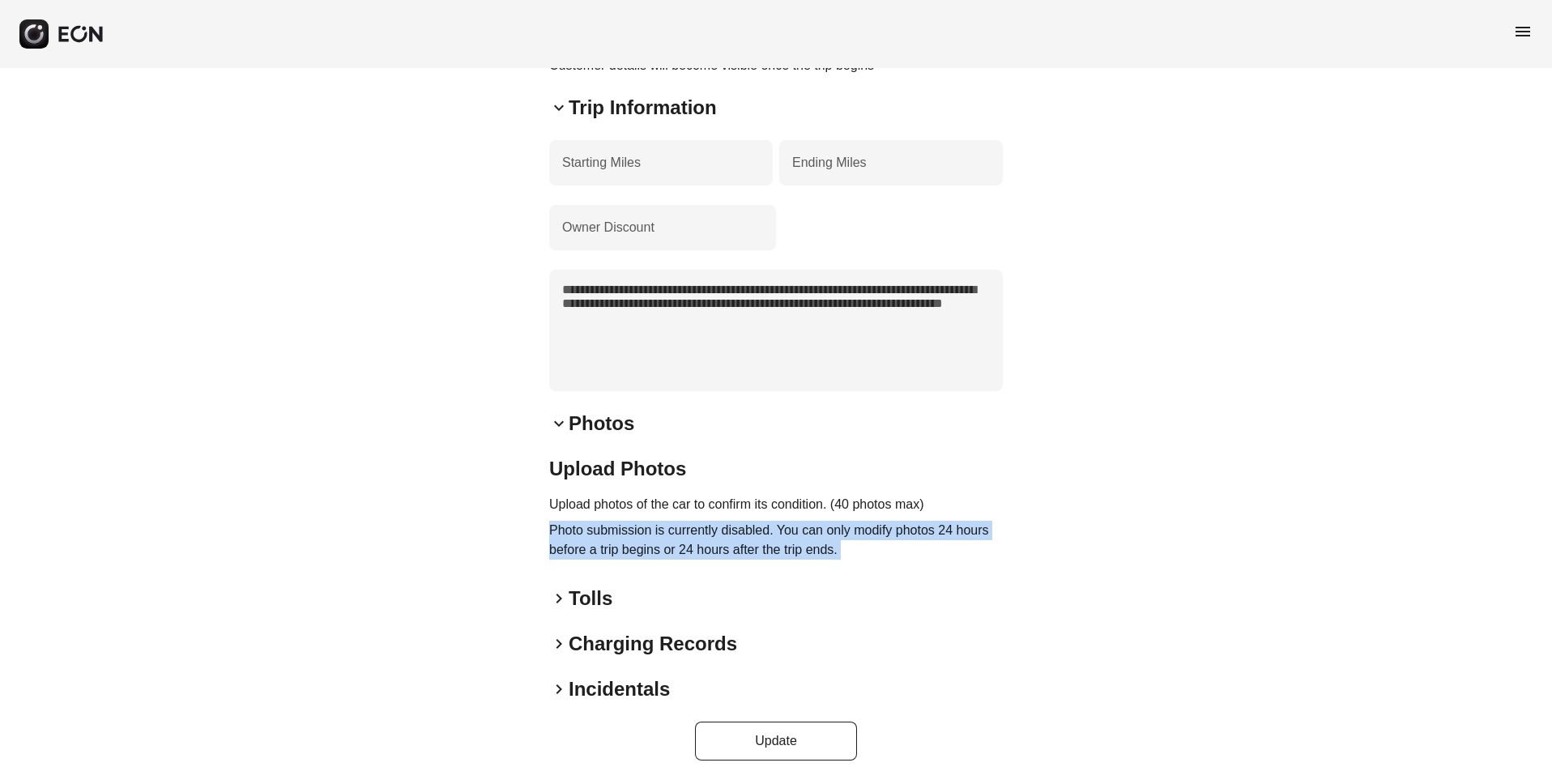
click at [598, 534] on p "Photo submission is currently disabled. You can only modify photos 24 hours bef…" at bounding box center [776, 540] width 454 height 39
click at [558, 597] on span "keyboard_arrow_right" at bounding box center [559, 598] width 20 height 20
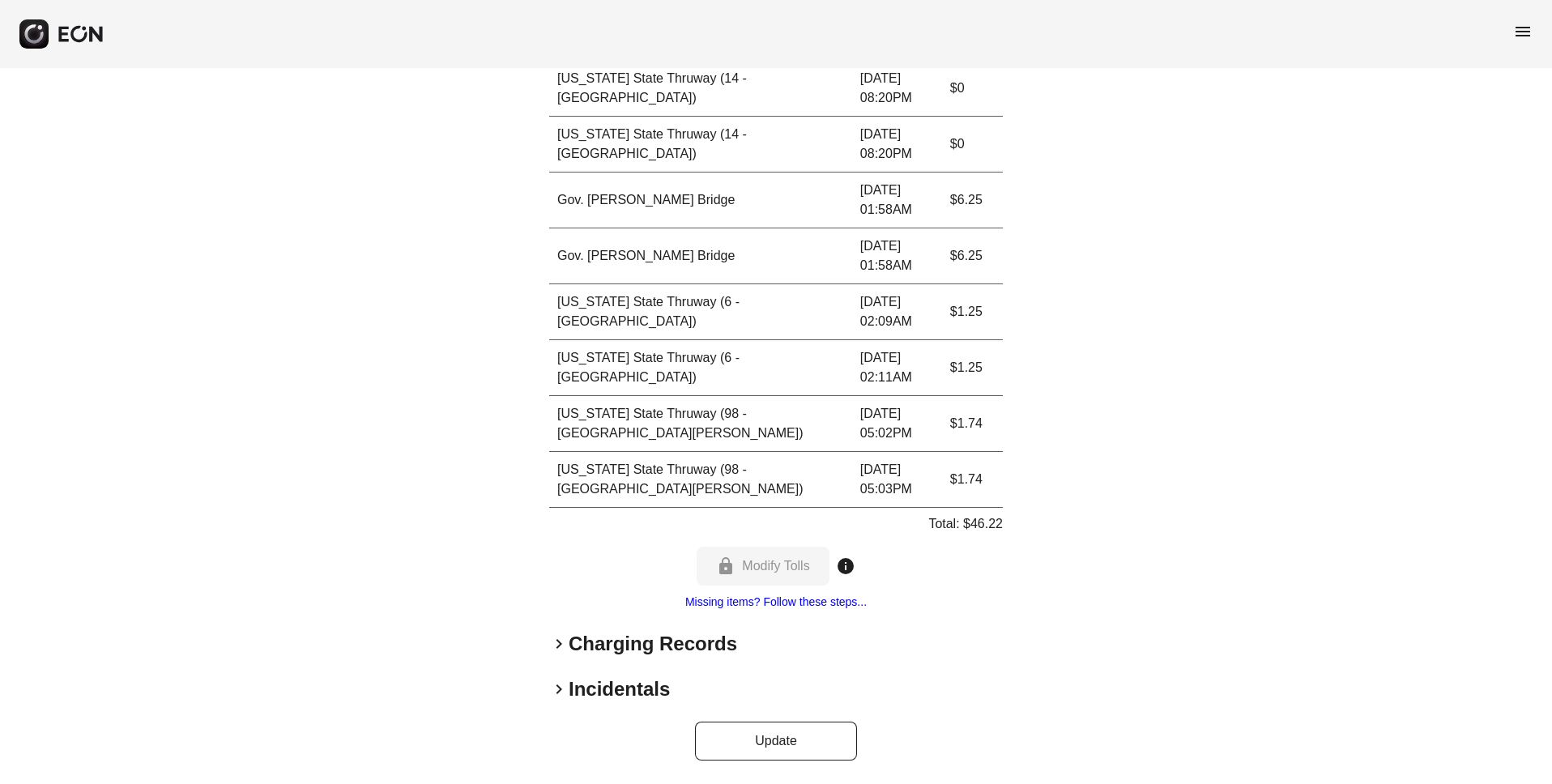
scroll to position [2045, 0]
click at [562, 639] on span "keyboard_arrow_right" at bounding box center [559, 644] width 20 height 20
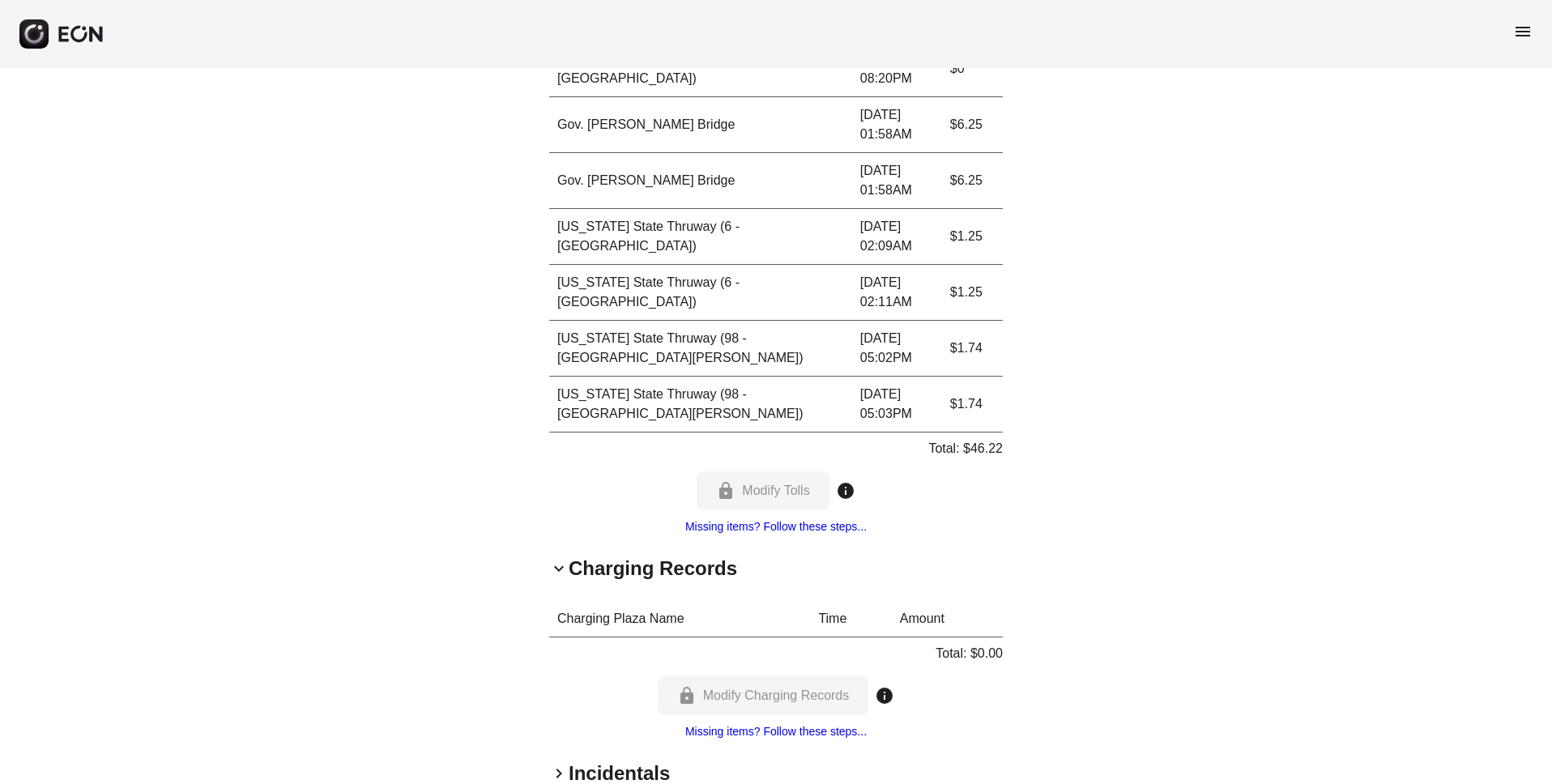
scroll to position [2206, 0]
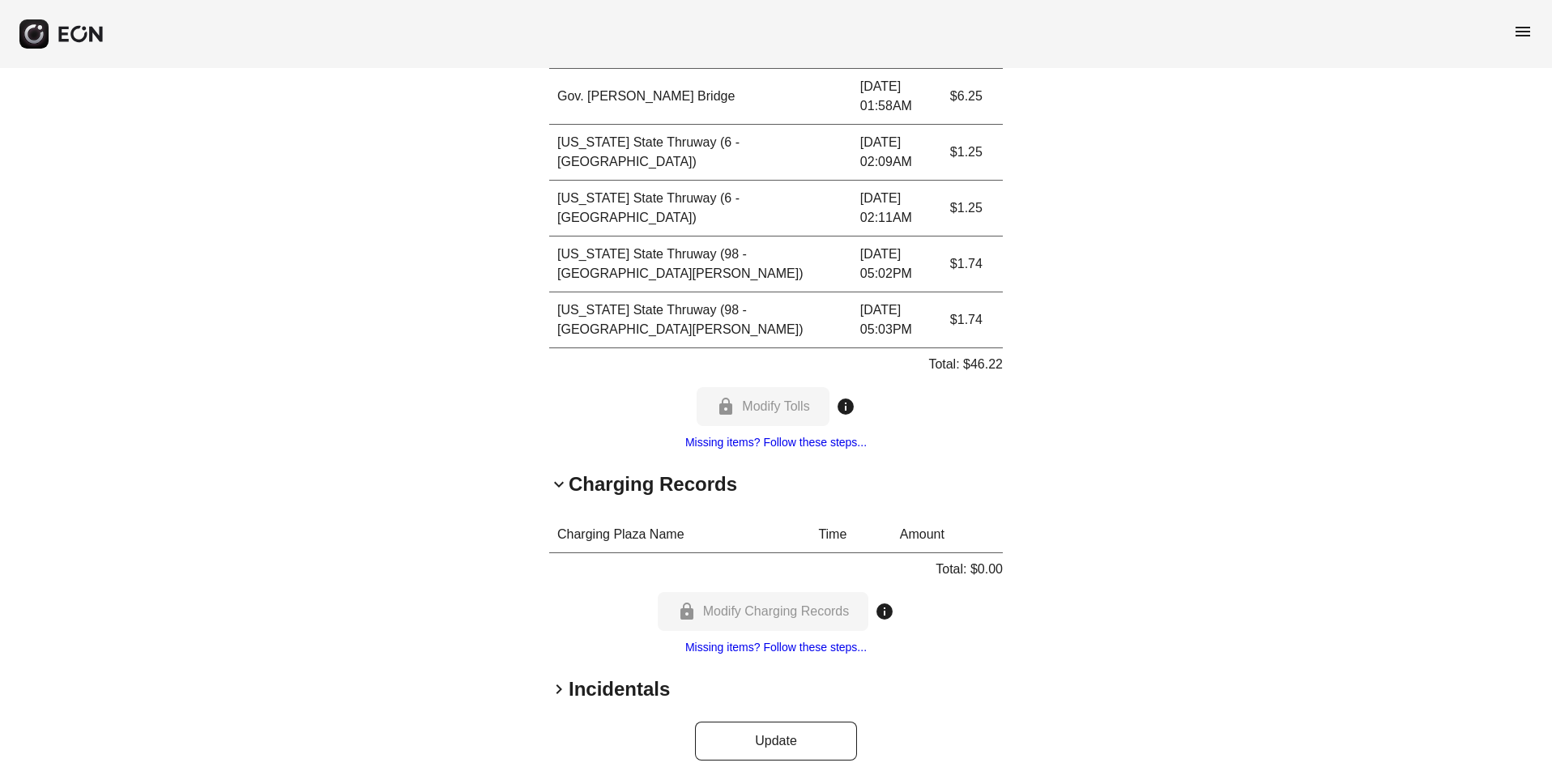
click at [569, 685] on h2 "Incidentals" at bounding box center [619, 688] width 101 height 26
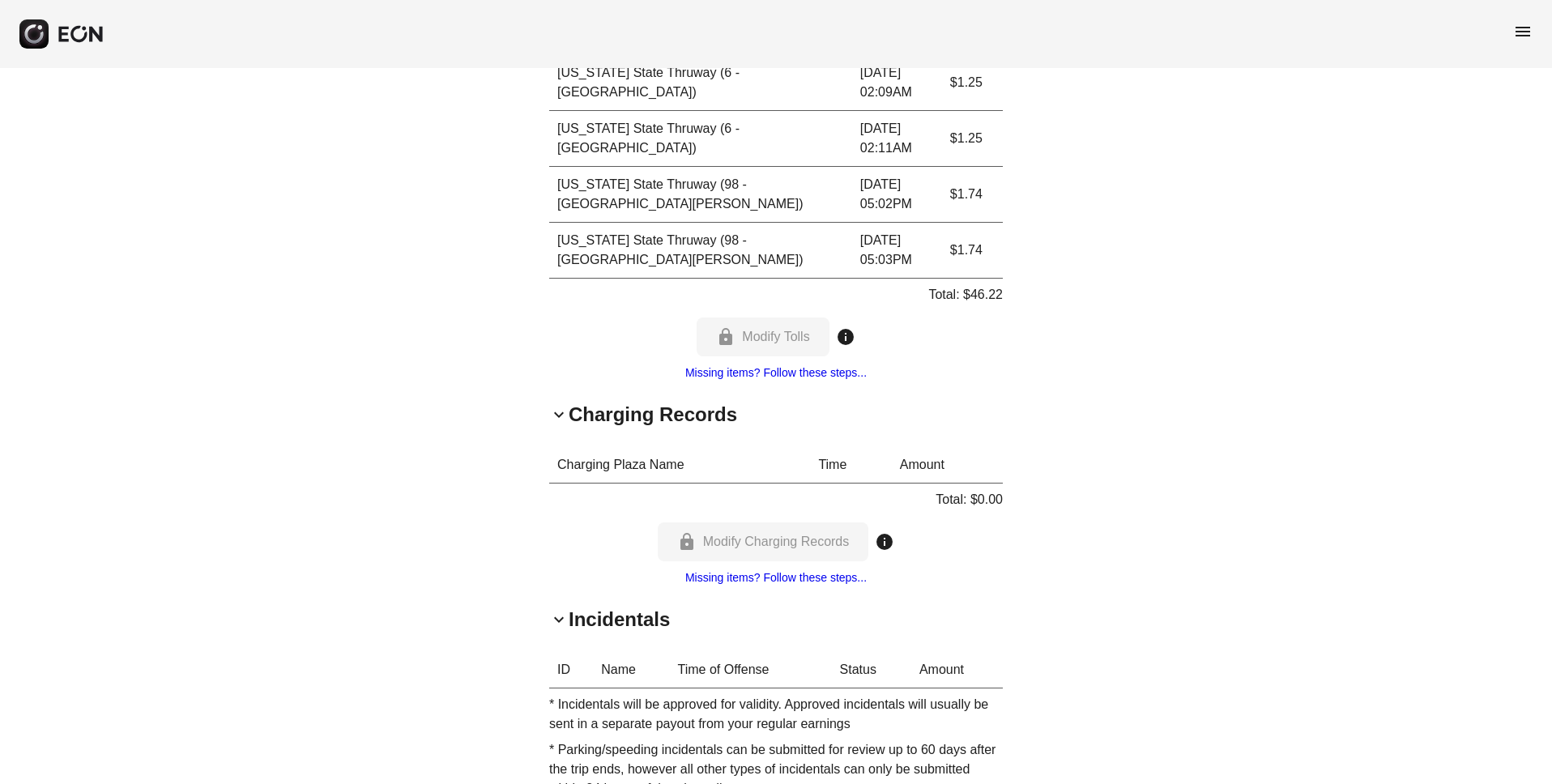
scroll to position [2379, 0]
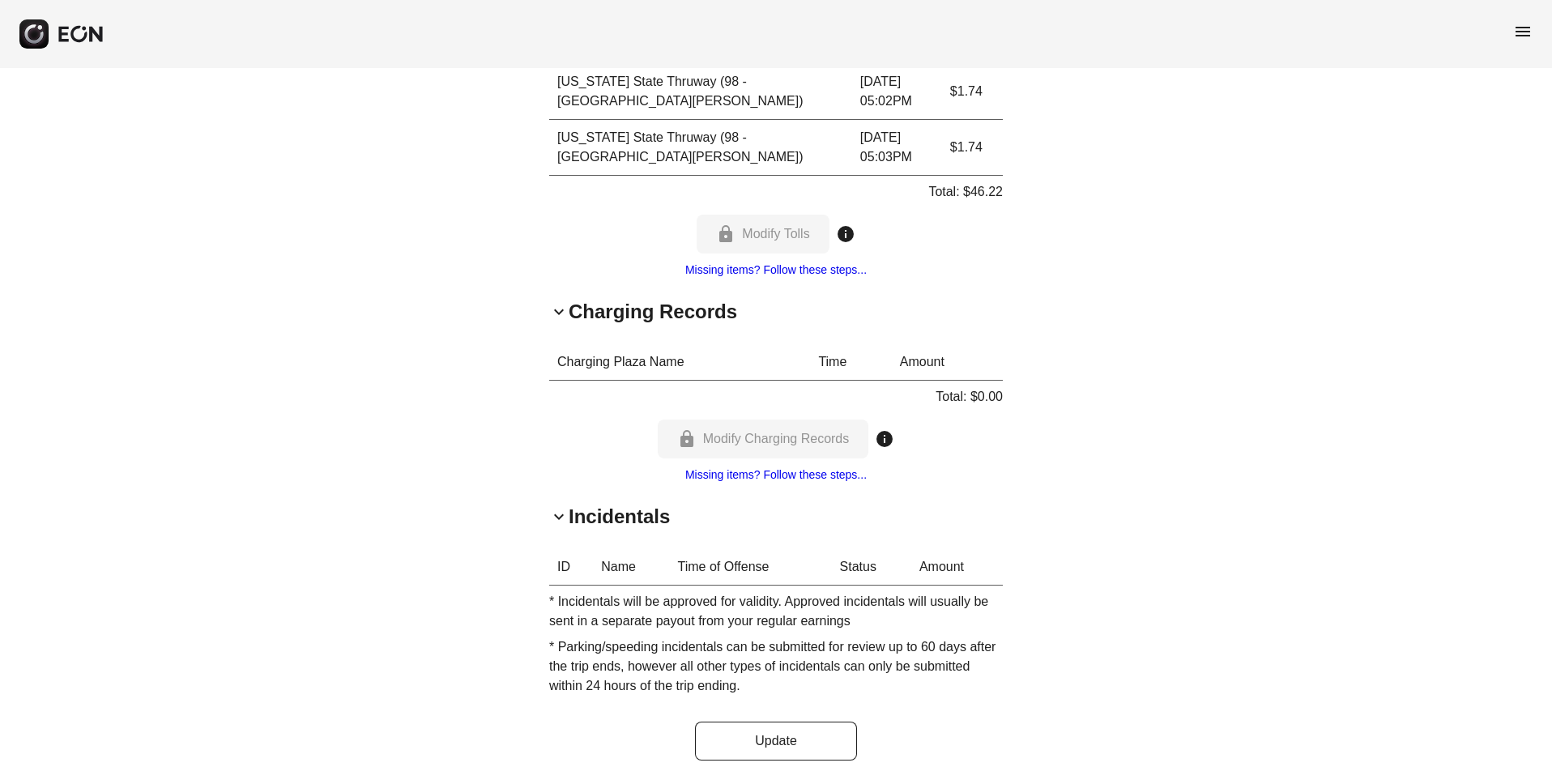
click at [728, 565] on th "Time of Offense" at bounding box center [751, 567] width 162 height 36
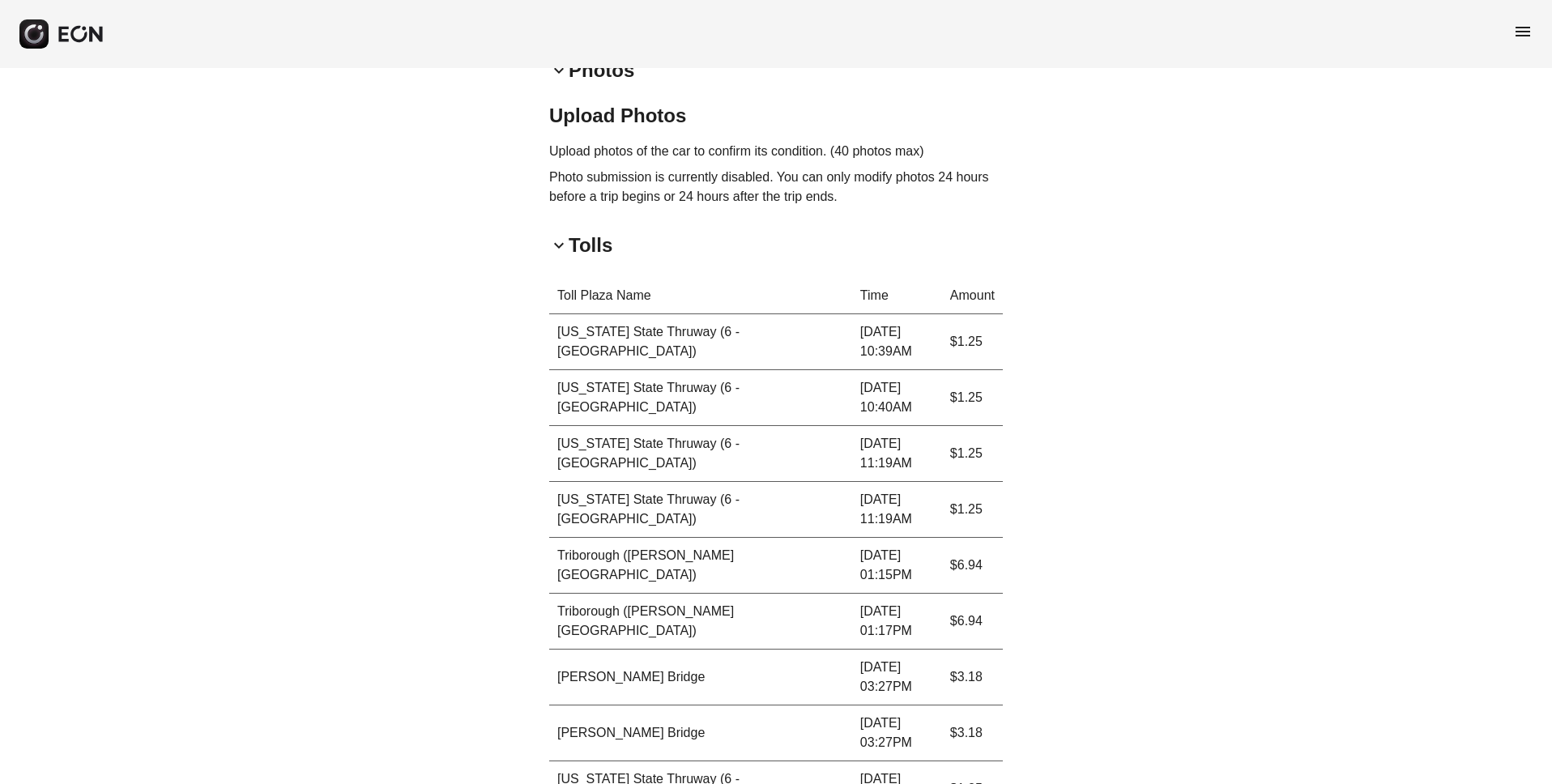
scroll to position [1304, 0]
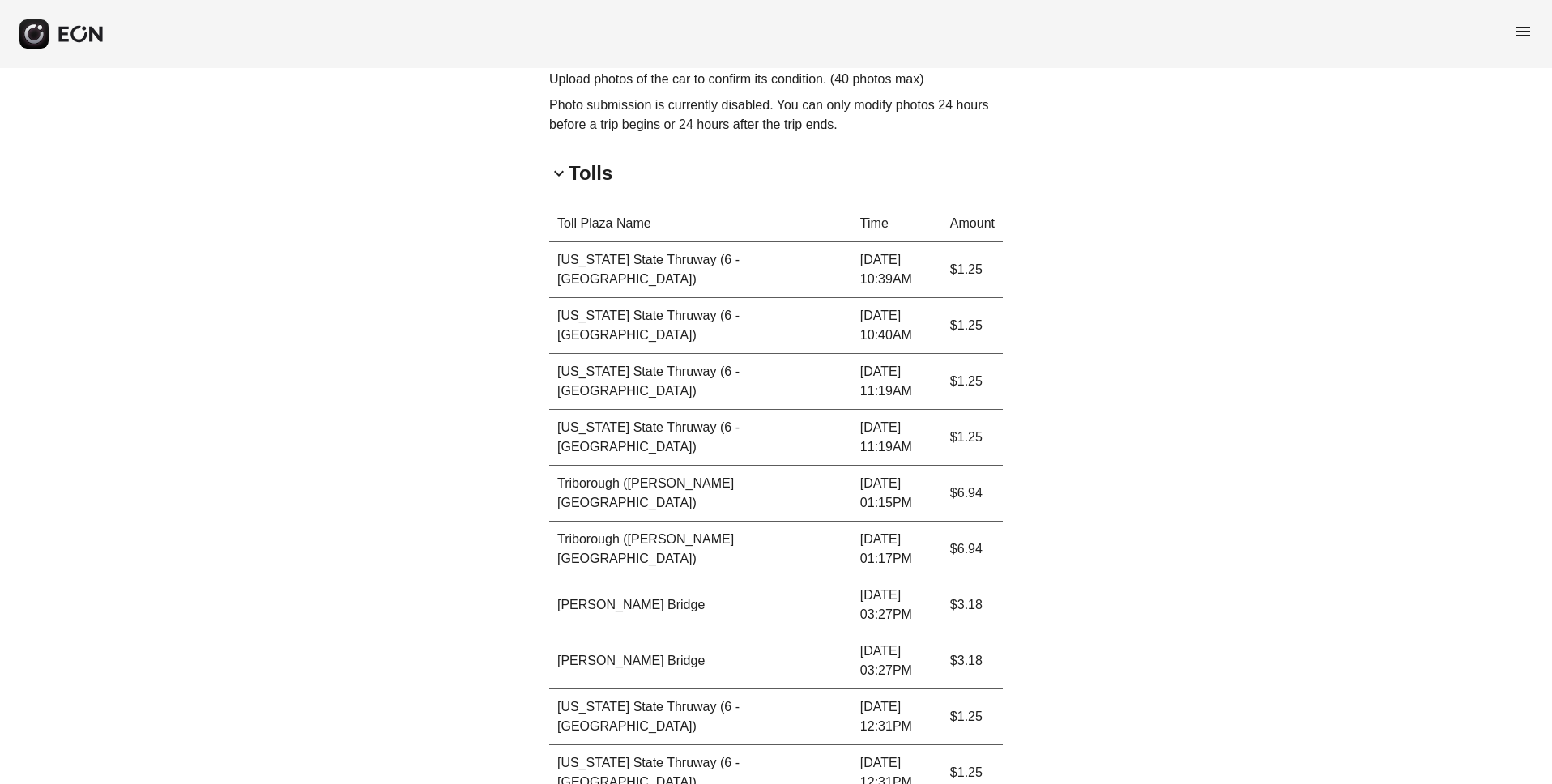
click at [565, 176] on span "keyboard_arrow_down" at bounding box center [559, 173] width 20 height 20
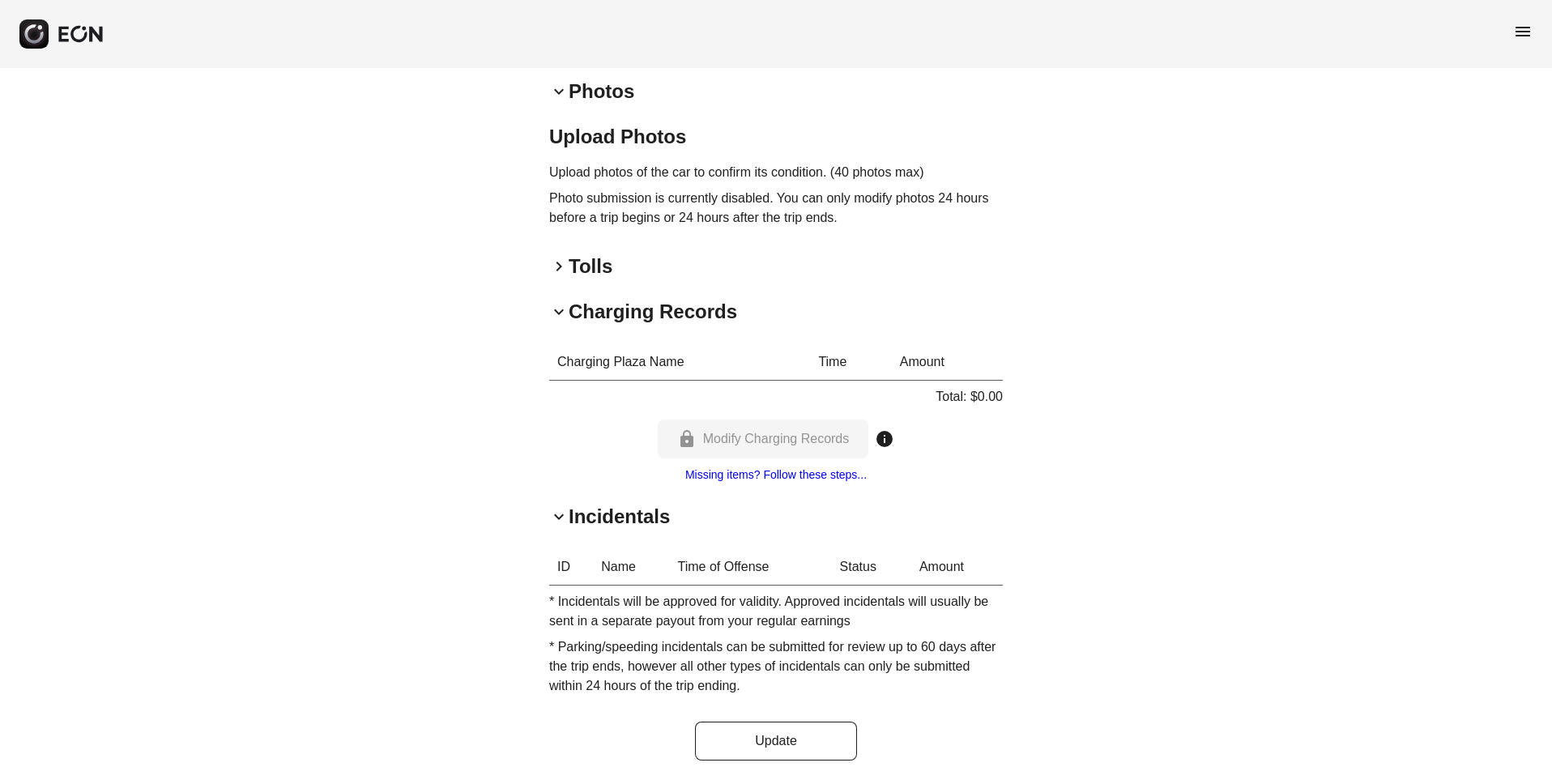
click at [560, 90] on span "keyboard_arrow_down" at bounding box center [559, 91] width 20 height 20
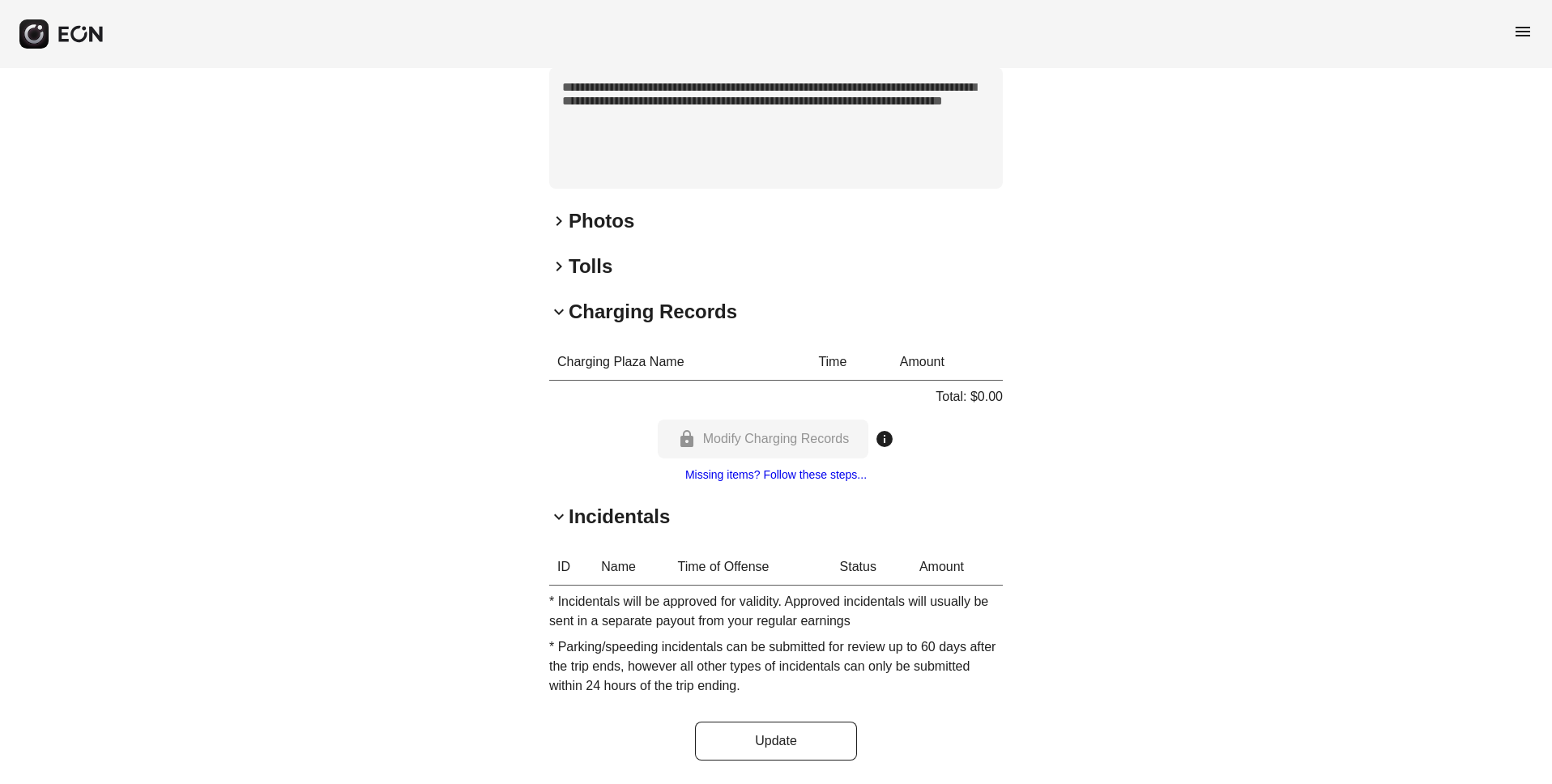
click at [553, 312] on span "keyboard_arrow_down" at bounding box center [559, 312] width 20 height 20
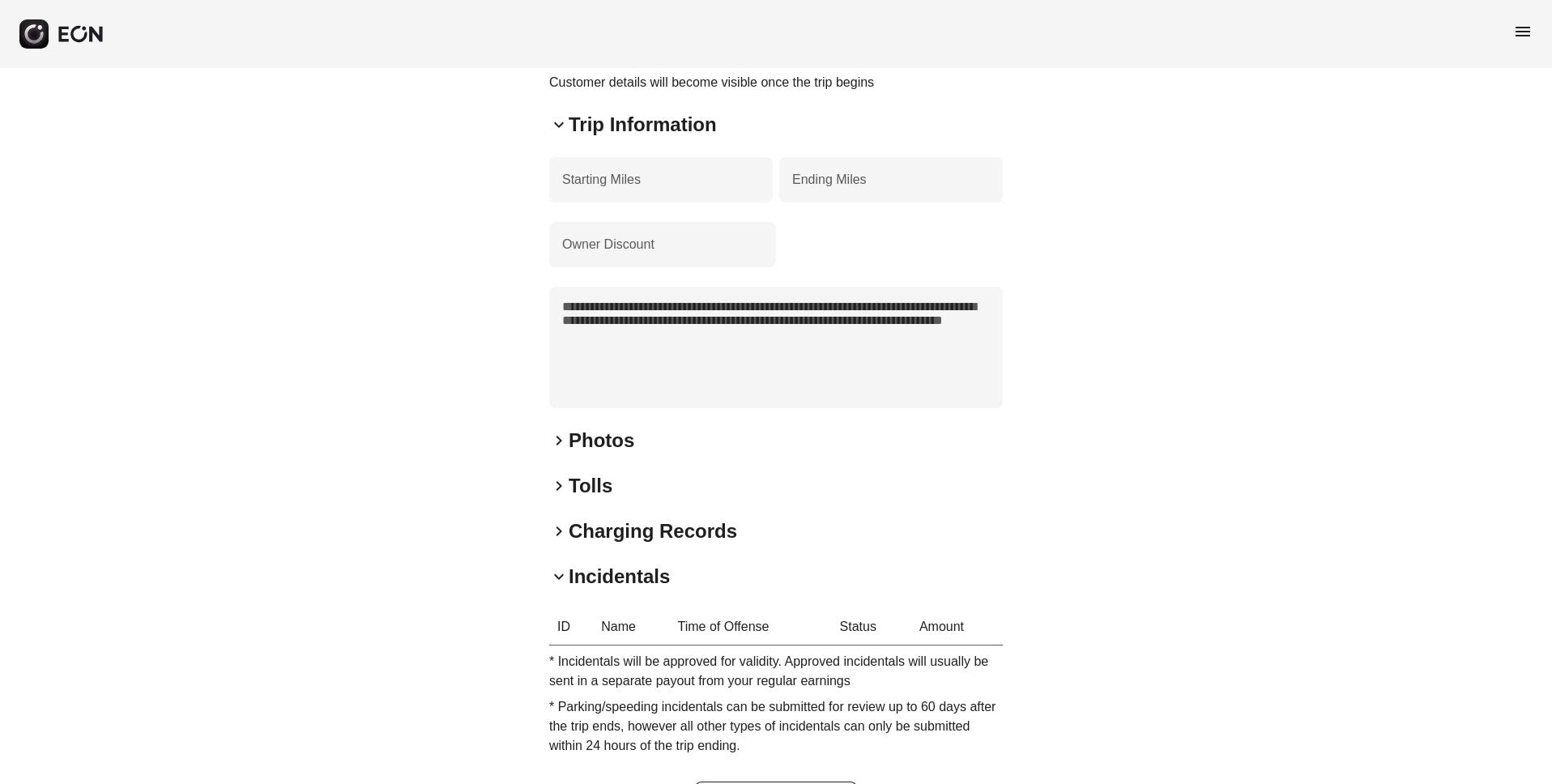
scroll to position [922, 0]
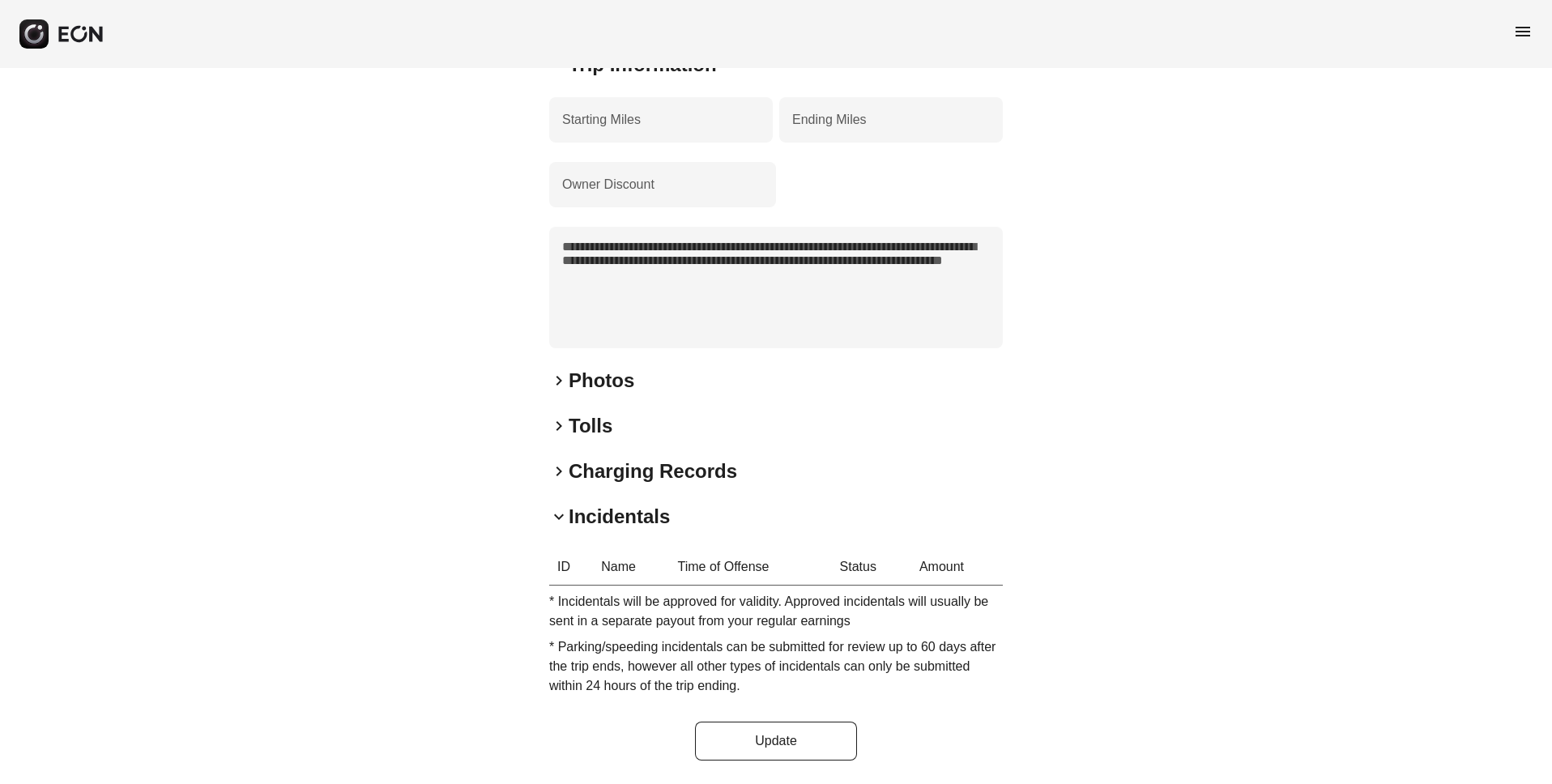
click at [562, 382] on span "keyboard_arrow_right" at bounding box center [559, 381] width 20 height 20
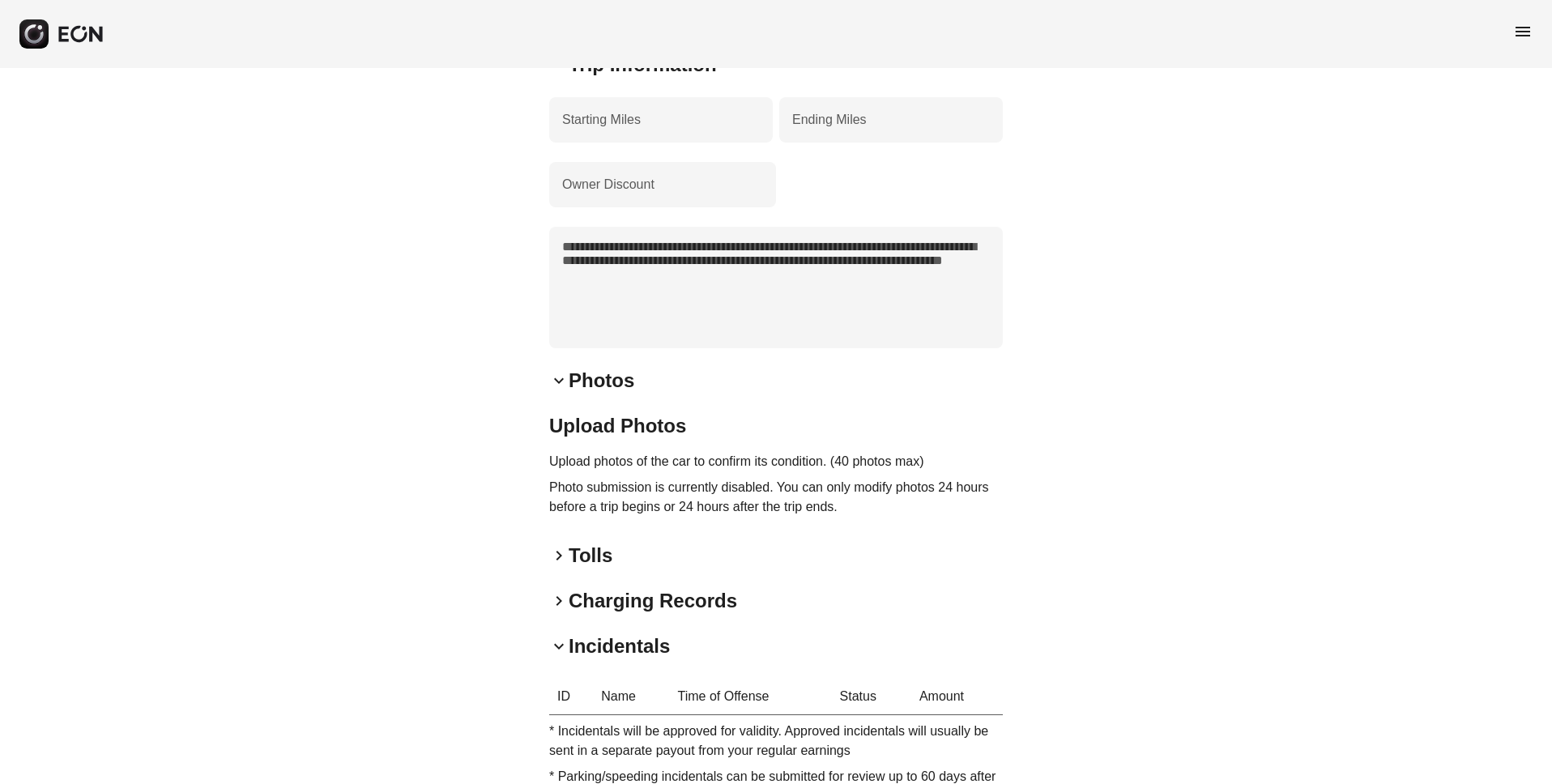
click at [390, 244] on div "**********" at bounding box center [776, 29] width 1552 height 1768
